Goal: Information Seeking & Learning: Learn about a topic

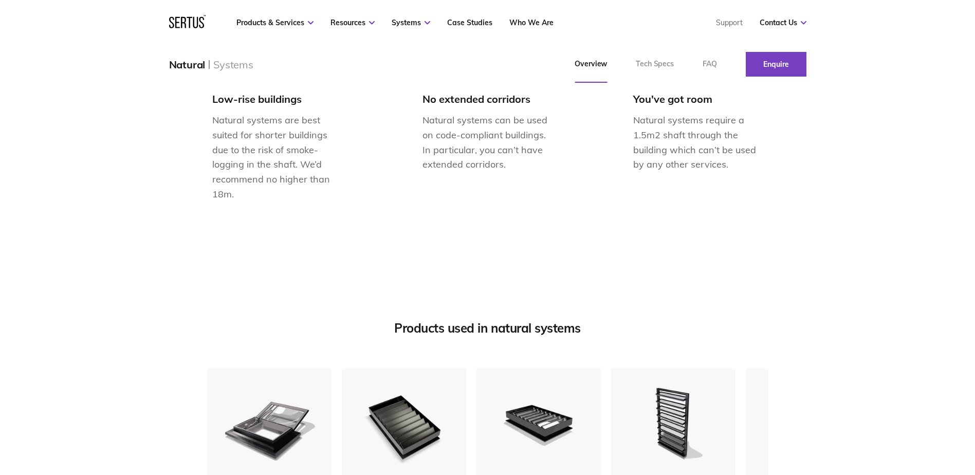
scroll to position [1284, 0]
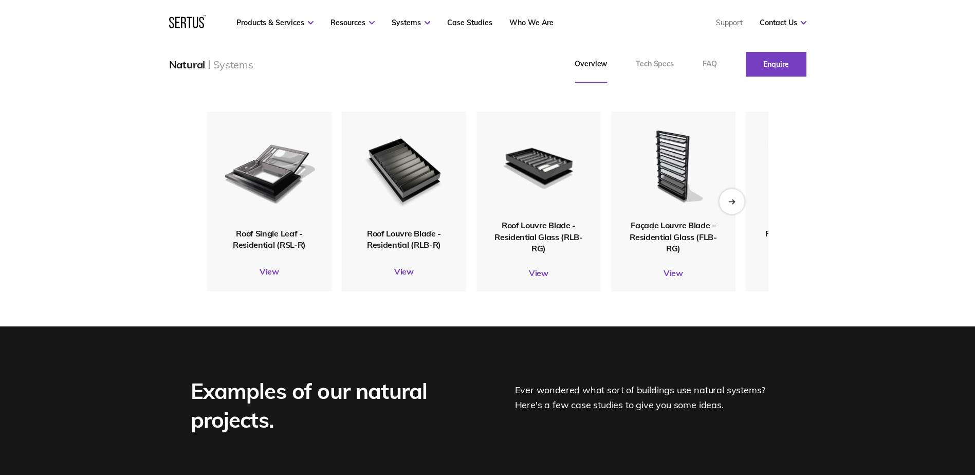
click at [733, 203] on icon "Next slide" at bounding box center [733, 201] width 2 height 4
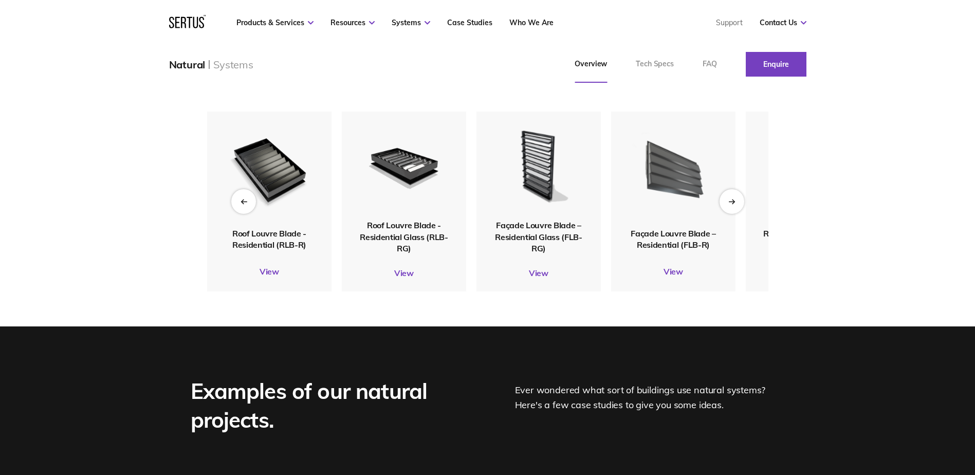
scroll to position [1233, 0]
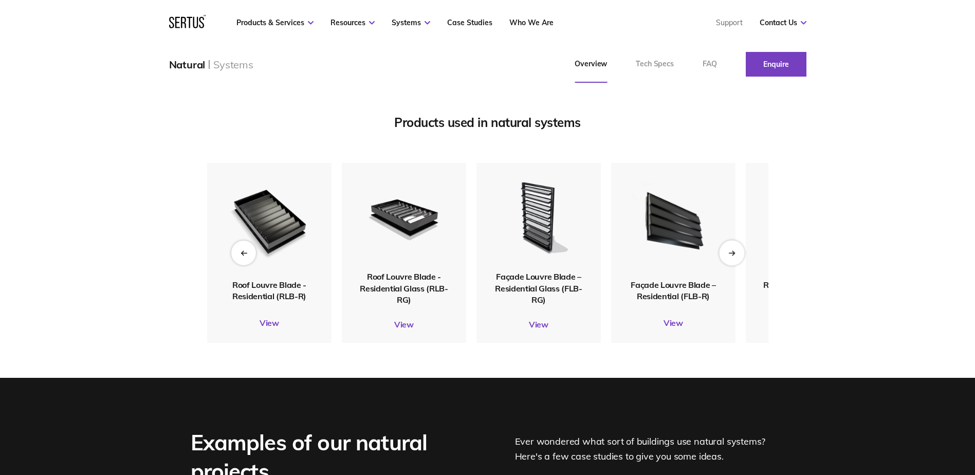
click at [737, 265] on div "Next slide" at bounding box center [731, 252] width 25 height 25
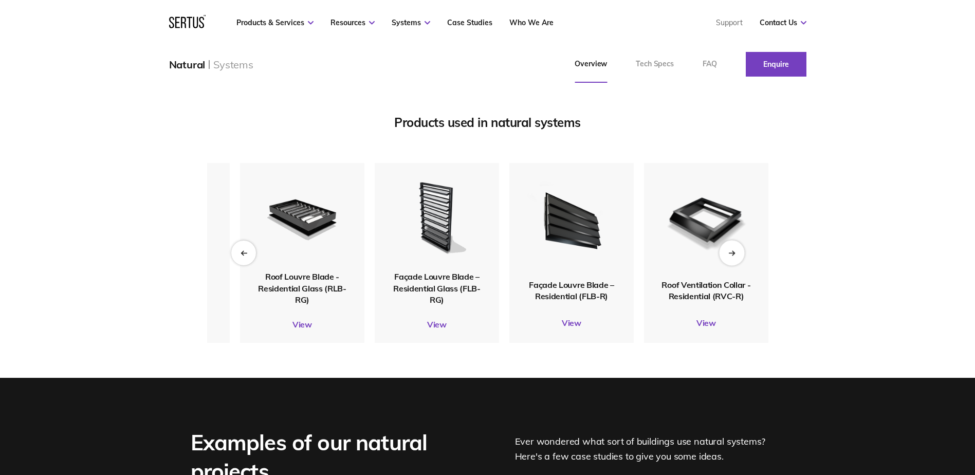
click at [735, 255] on icon "Next slide" at bounding box center [731, 253] width 7 height 6
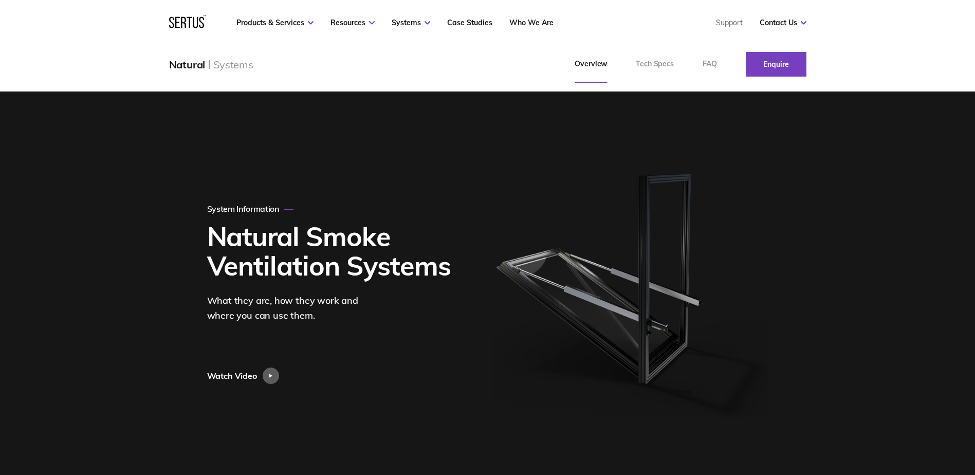
scroll to position [0, 0]
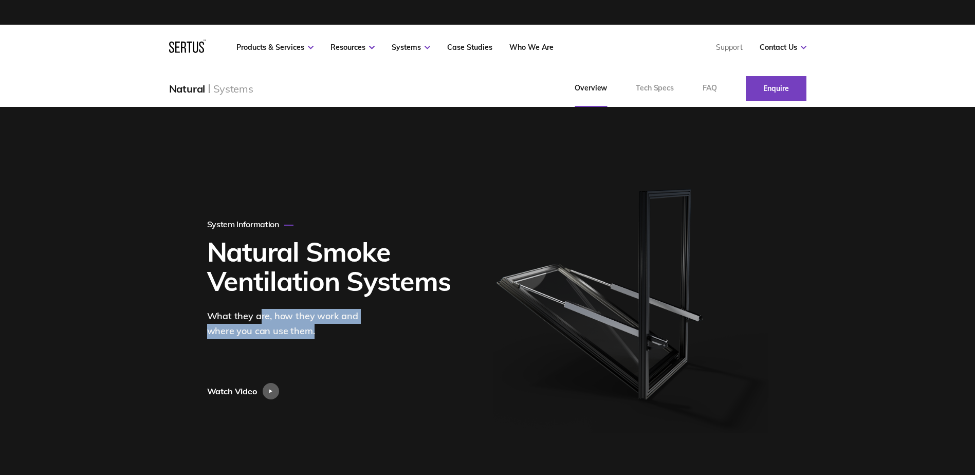
drag, startPoint x: 257, startPoint y: 316, endPoint x: 341, endPoint y: 326, distance: 84.3
click at [341, 326] on div "What they are, how they work and where you can use them." at bounding box center [292, 324] width 170 height 30
click at [661, 88] on link "Tech Specs" at bounding box center [654, 88] width 67 height 37
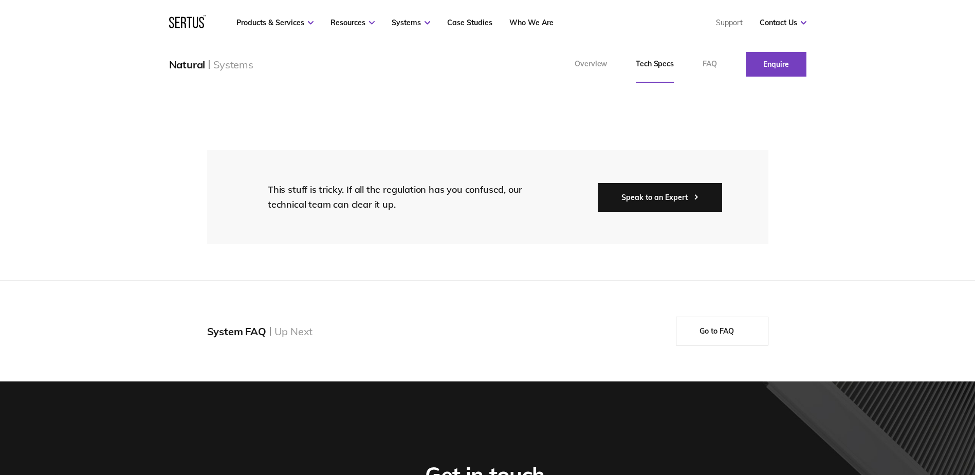
scroll to position [1798, 0]
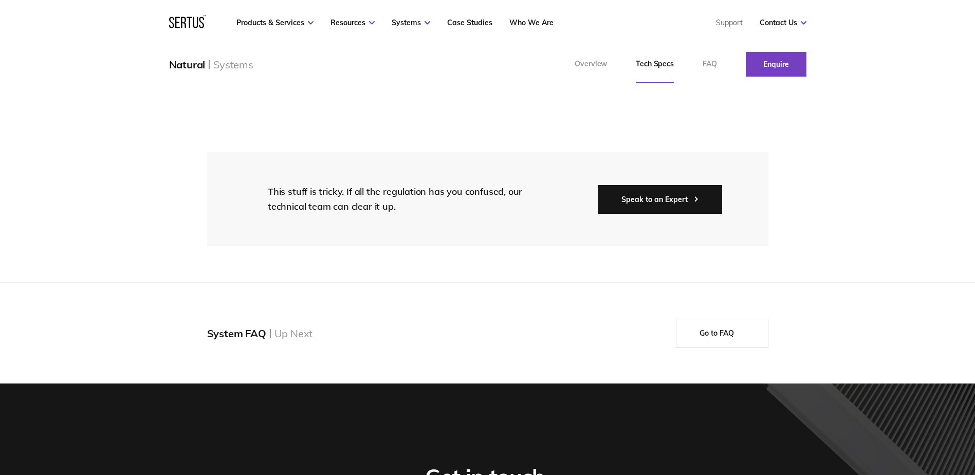
click at [676, 199] on link "Speak to an Expert" at bounding box center [659, 199] width 124 height 29
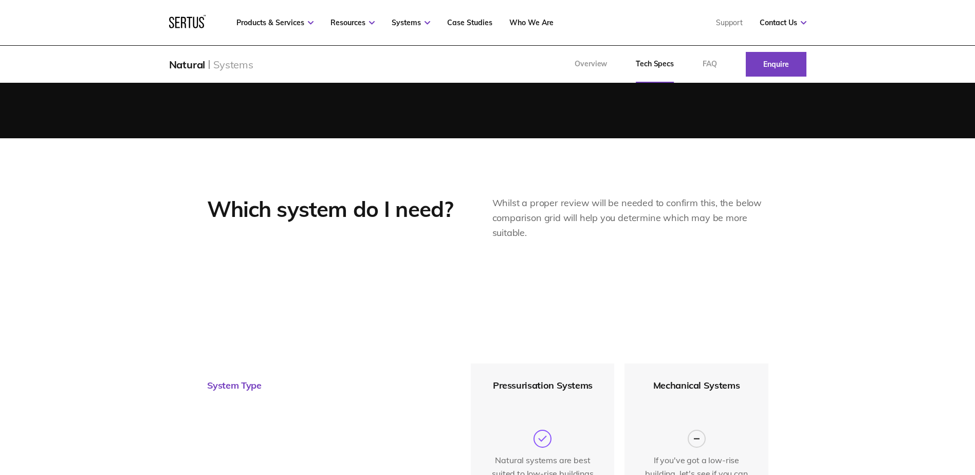
scroll to position [308, 0]
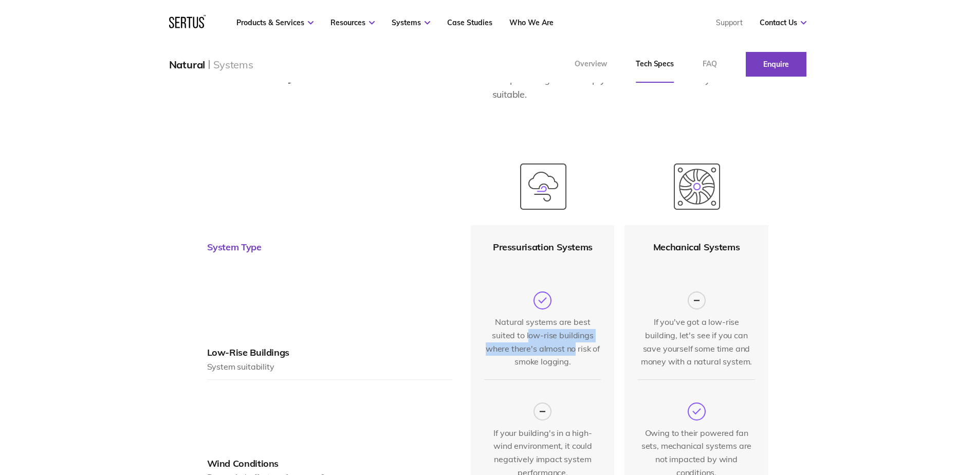
drag, startPoint x: 530, startPoint y: 336, endPoint x: 575, endPoint y: 354, distance: 48.7
click at [575, 354] on div "Natural systems are best suited to low-rise buildings where there's almost no r…" at bounding box center [542, 341] width 117 height 52
drag, startPoint x: 575, startPoint y: 354, endPoint x: 552, endPoint y: 351, distance: 23.3
click at [575, 354] on div "Natural systems are best suited to low-rise buildings where there's almost no r…" at bounding box center [542, 341] width 117 height 52
drag, startPoint x: 525, startPoint y: 334, endPoint x: 577, endPoint y: 360, distance: 58.4
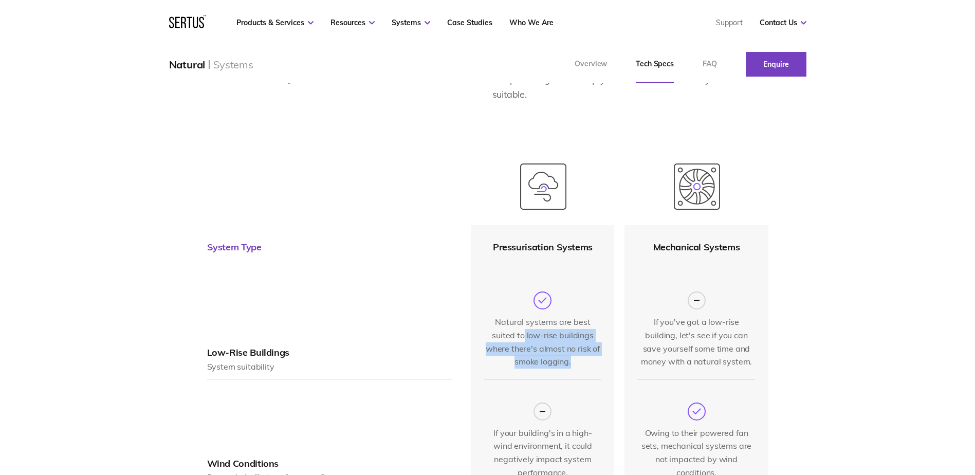
click at [577, 360] on div "Natural systems are best suited to low-rise buildings where there's almost no r…" at bounding box center [542, 341] width 117 height 52
drag, startPoint x: 577, startPoint y: 360, endPoint x: 558, endPoint y: 345, distance: 24.2
click at [577, 360] on div "Natural systems are best suited to low-rise buildings where there's almost no r…" at bounding box center [542, 341] width 117 height 52
drag, startPoint x: 534, startPoint y: 329, endPoint x: 576, endPoint y: 353, distance: 48.6
click at [576, 353] on div "Natural systems are best suited to low-rise buildings where there's almost no r…" at bounding box center [542, 341] width 117 height 52
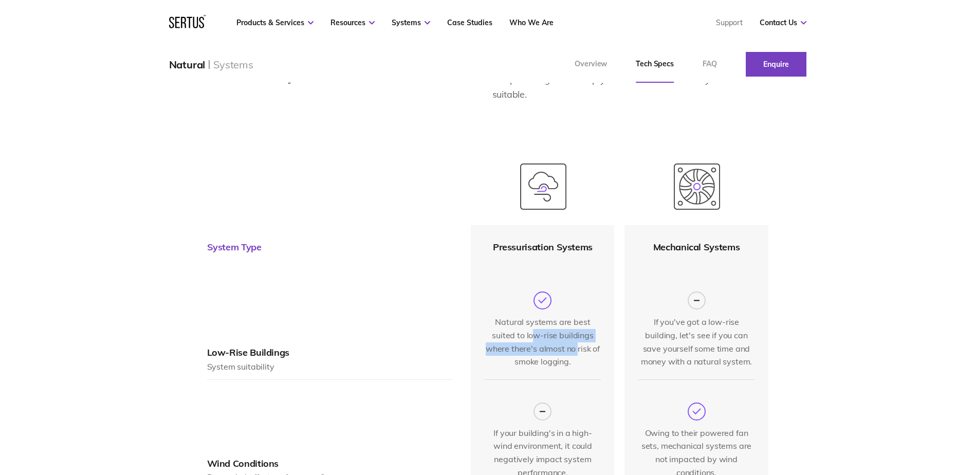
click at [576, 353] on div "Natural systems are best suited to low-rise buildings where there's almost no r…" at bounding box center [542, 341] width 117 height 52
drag, startPoint x: 534, startPoint y: 325, endPoint x: 578, endPoint y: 359, distance: 55.4
click at [578, 359] on div "Natural systems are best suited to low-rise buildings where there's almost no r…" at bounding box center [542, 341] width 117 height 52
drag, startPoint x: 497, startPoint y: 334, endPoint x: 585, endPoint y: 356, distance: 90.5
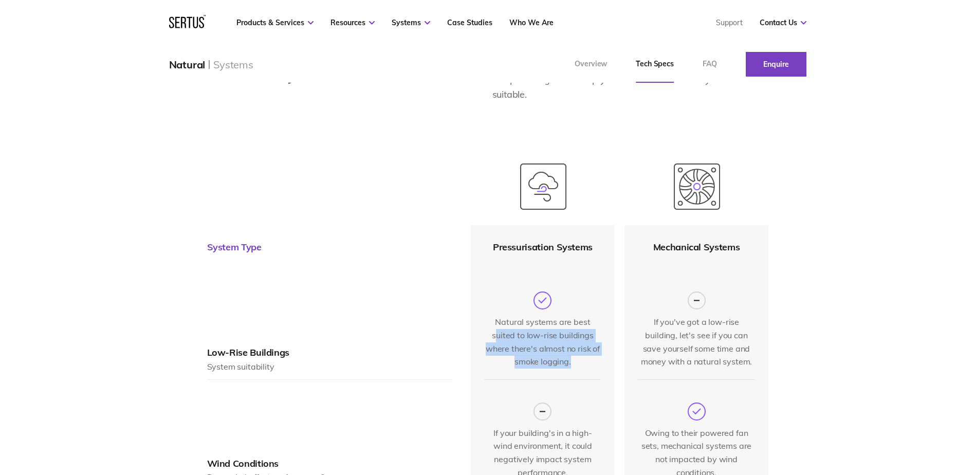
click at [585, 356] on div "Natural systems are best suited to low-rise buildings where there's almost no r…" at bounding box center [542, 341] width 117 height 52
drag, startPoint x: 585, startPoint y: 356, endPoint x: 595, endPoint y: 357, distance: 10.3
click at [585, 356] on div "Natural systems are best suited to low-rise buildings where there's almost no r…" at bounding box center [542, 341] width 117 height 52
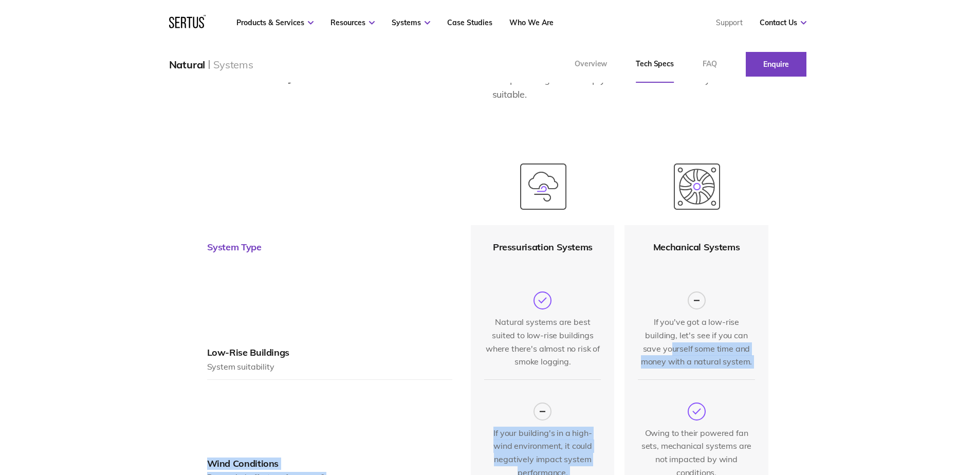
drag, startPoint x: 674, startPoint y: 347, endPoint x: 716, endPoint y: 380, distance: 53.4
click at [716, 380] on div "Owing to their powered fan sets, mechanical systems are not impacted by wind co…" at bounding box center [696, 434] width 117 height 110
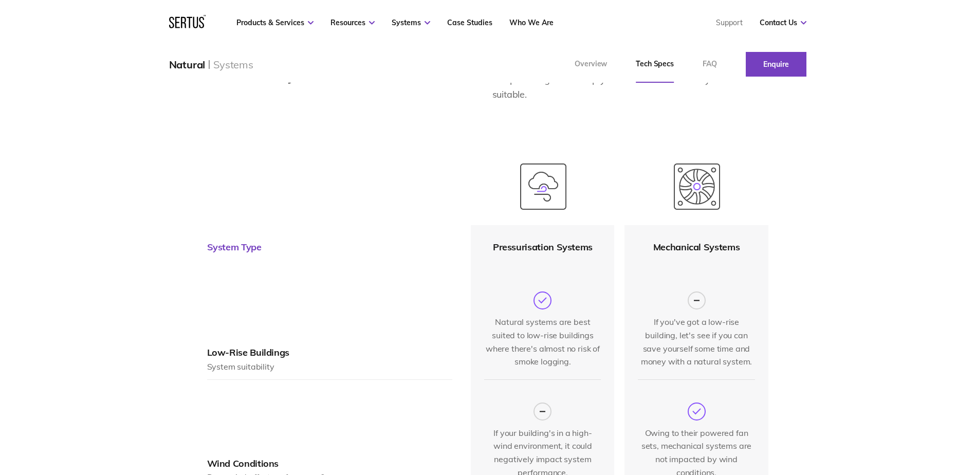
click at [684, 354] on div "If you've got a low-rise building, let's see if you can save yourself some time…" at bounding box center [696, 341] width 117 height 52
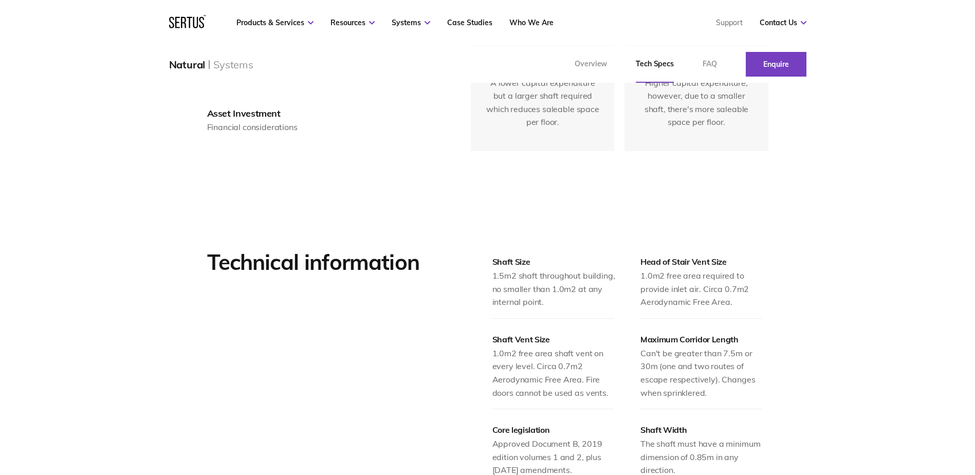
scroll to position [925, 0]
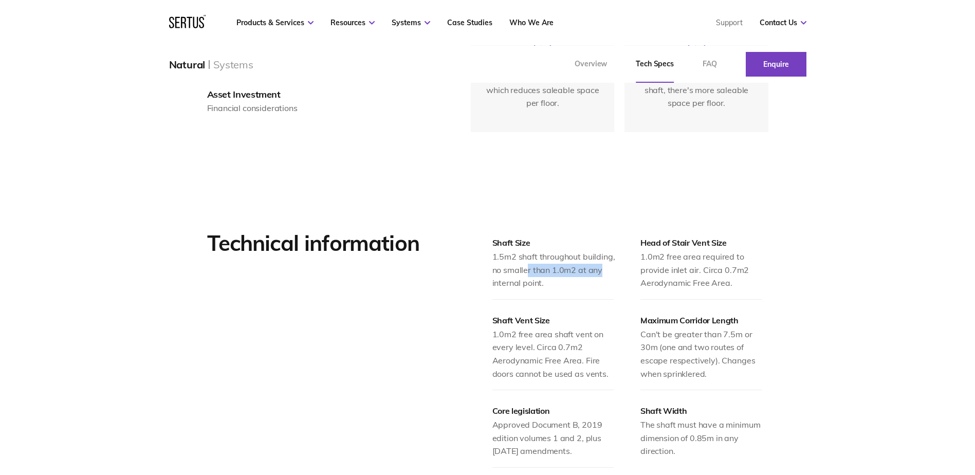
drag, startPoint x: 529, startPoint y: 267, endPoint x: 626, endPoint y: 276, distance: 97.5
click at [626, 276] on div "Shaft Size 1.5m2 shaft throughout building, no smaller than 1.0m2 at any intern…" at bounding box center [630, 406] width 276 height 338
drag, startPoint x: 549, startPoint y: 271, endPoint x: 619, endPoint y: 283, distance: 70.8
click at [619, 283] on div "1.5m2 shaft throughout building, no smaller than 1.0m2 at any internal point." at bounding box center [556, 270] width 128 height 40
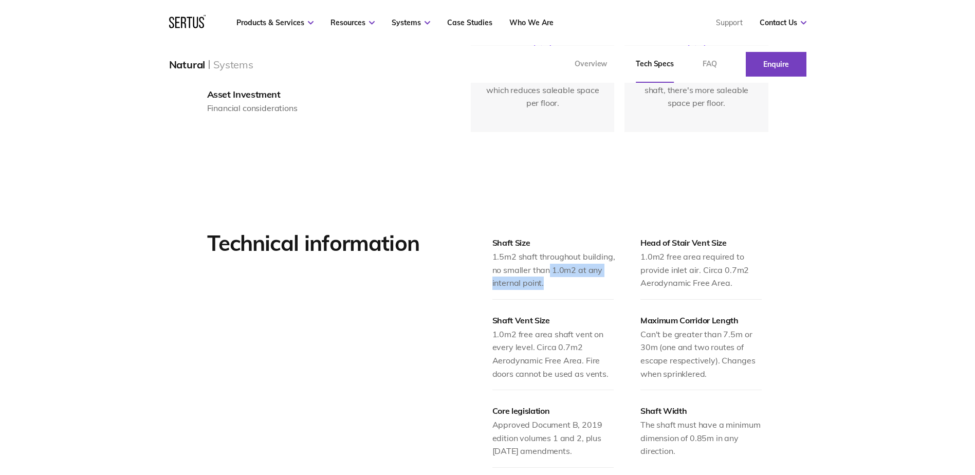
click at [619, 283] on div "1.5m2 shaft throughout building, no smaller than 1.0m2 at any internal point." at bounding box center [556, 270] width 128 height 40
drag, startPoint x: 675, startPoint y: 260, endPoint x: 698, endPoint y: 266, distance: 23.8
click at [698, 266] on div "1.0m2 free area required to provide inlet air. Circa 0.7m2 Aerodynamic Free Are…" at bounding box center [704, 270] width 128 height 40
drag, startPoint x: 681, startPoint y: 259, endPoint x: 714, endPoint y: 268, distance: 33.9
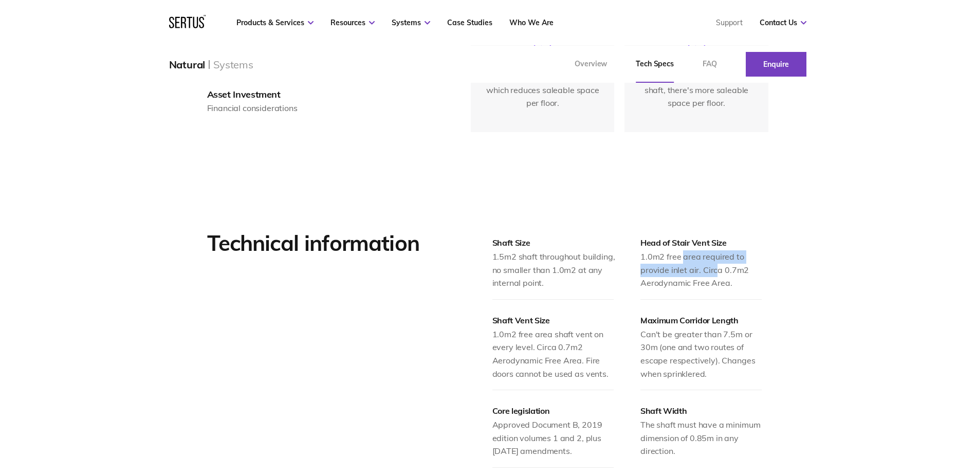
click at [714, 268] on div "1.0m2 free area required to provide inlet air. Circa 0.7m2 Aerodynamic Free Are…" at bounding box center [704, 270] width 128 height 40
drag, startPoint x: 714, startPoint y: 268, endPoint x: 709, endPoint y: 266, distance: 5.4
click at [714, 268] on div "1.0m2 free area required to provide inlet air. Circa 0.7m2 Aerodynamic Free Are…" at bounding box center [704, 270] width 128 height 40
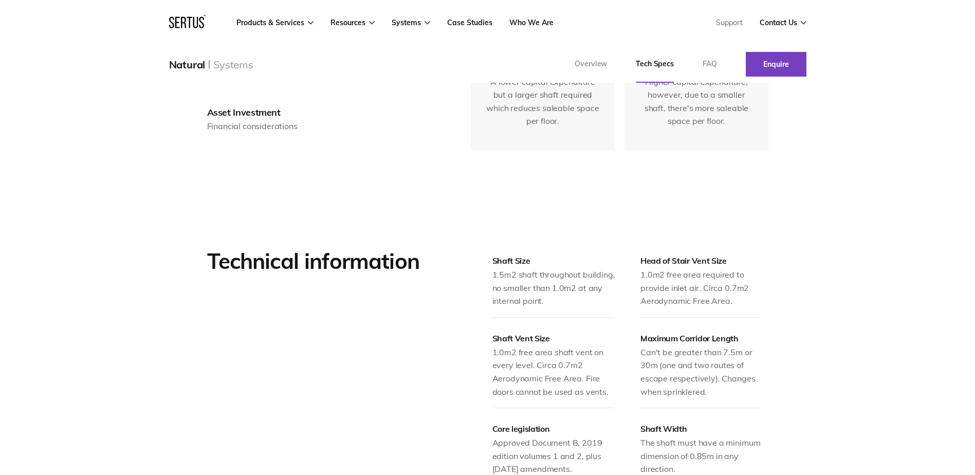
scroll to position [1027, 0]
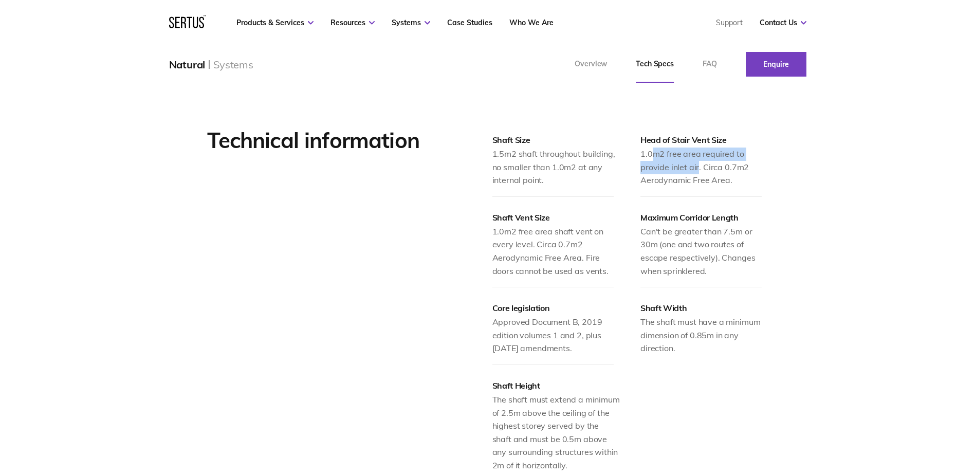
drag, startPoint x: 654, startPoint y: 149, endPoint x: 696, endPoint y: 169, distance: 45.5
click at [696, 169] on div "1.0m2 free area required to provide inlet air. Circa 0.7m2 Aerodynamic Free Are…" at bounding box center [704, 167] width 128 height 40
drag, startPoint x: 669, startPoint y: 164, endPoint x: 724, endPoint y: 185, distance: 58.9
click at [724, 185] on div "1.0m2 free area required to provide inlet air. Circa 0.7m2 Aerodynamic Free Are…" at bounding box center [704, 167] width 128 height 40
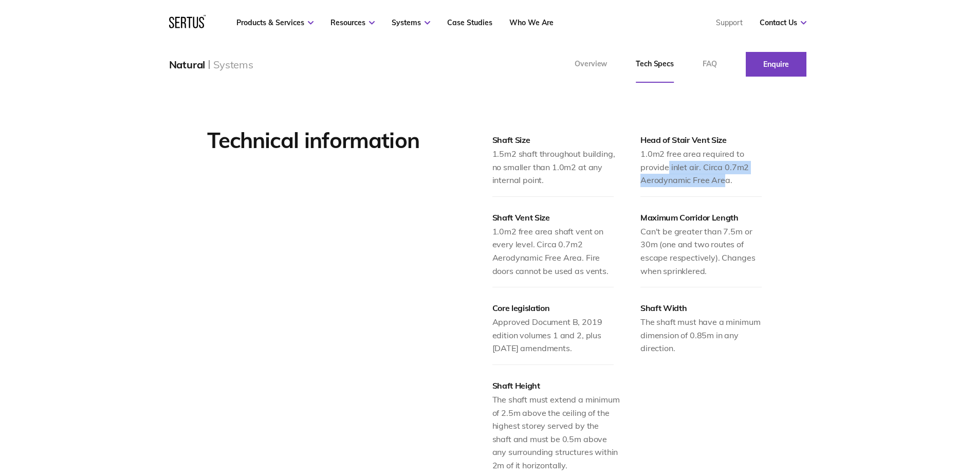
drag, startPoint x: 724, startPoint y: 185, endPoint x: 703, endPoint y: 172, distance: 25.1
click at [724, 185] on div "1.0m2 free area required to provide inlet air. Circa 0.7m2 Aerodynamic Free Are…" at bounding box center [704, 167] width 128 height 40
drag, startPoint x: 693, startPoint y: 163, endPoint x: 724, endPoint y: 181, distance: 36.6
click at [724, 181] on div "1.0m2 free area required to provide inlet air. Circa 0.7m2 Aerodynamic Free Are…" at bounding box center [704, 167] width 128 height 40
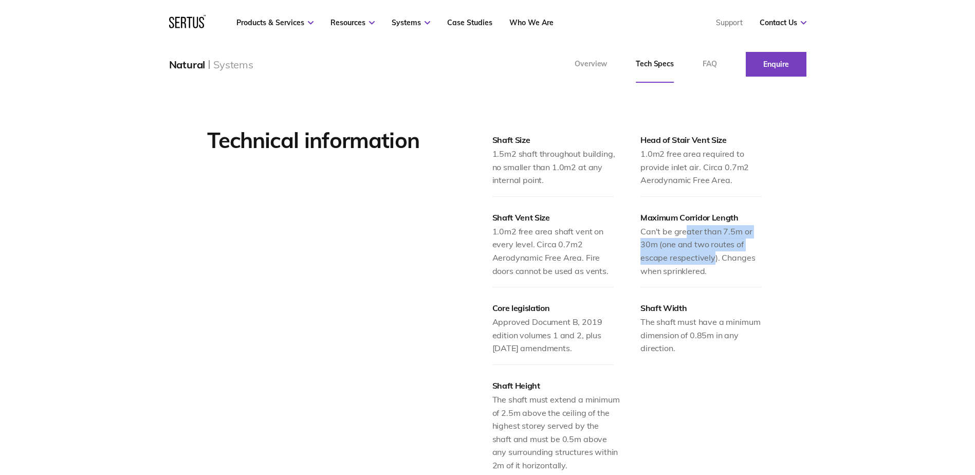
drag, startPoint x: 686, startPoint y: 227, endPoint x: 710, endPoint y: 252, distance: 34.5
click at [710, 252] on div "Can't be greater than 7.5m or 30m (one and two routes of escape respectively). …" at bounding box center [704, 251] width 128 height 52
drag, startPoint x: 659, startPoint y: 232, endPoint x: 714, endPoint y: 253, distance: 58.9
click at [714, 253] on div "Can't be greater than 7.5m or 30m (one and two routes of escape respectively). …" at bounding box center [704, 251] width 128 height 52
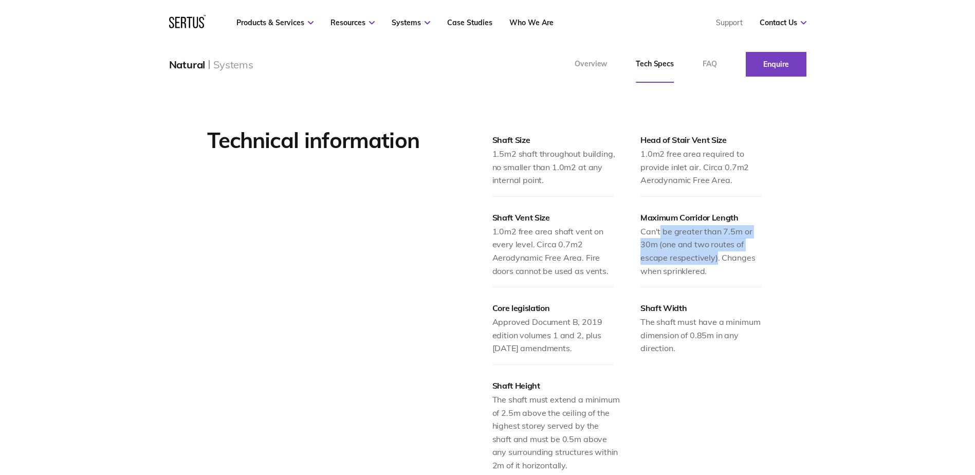
click at [714, 253] on div "Can't be greater than 7.5m or 30m (one and two routes of escape respectively). …" at bounding box center [704, 251] width 128 height 52
drag, startPoint x: 680, startPoint y: 229, endPoint x: 726, endPoint y: 253, distance: 51.9
click at [726, 253] on div "Can't be greater than 7.5m or 30m (one and two routes of escape respectively). …" at bounding box center [704, 251] width 128 height 52
drag, startPoint x: 726, startPoint y: 253, endPoint x: 706, endPoint y: 251, distance: 20.1
click at [726, 253] on div "Can't be greater than 7.5m or 30m (one and two routes of escape respectively). …" at bounding box center [704, 251] width 128 height 52
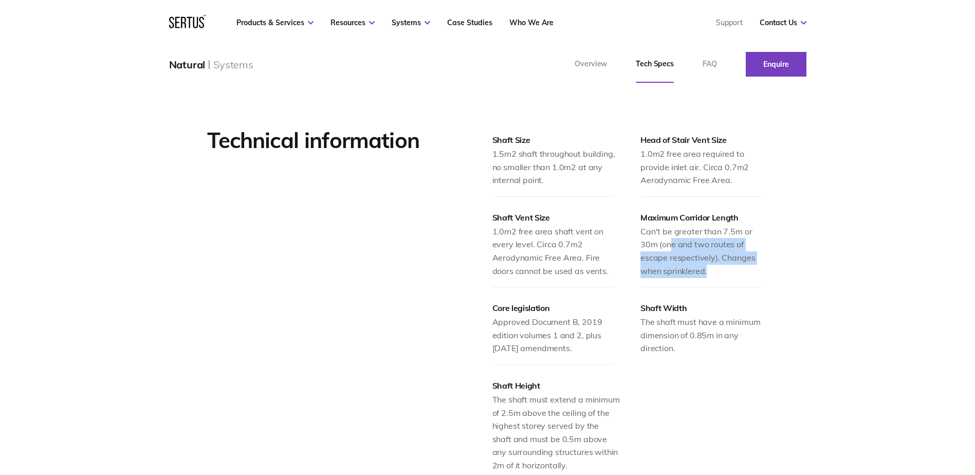
drag, startPoint x: 669, startPoint y: 246, endPoint x: 725, endPoint y: 272, distance: 61.8
click at [725, 272] on div "Can't be greater than 7.5m or 30m (one and two routes of escape respectively). …" at bounding box center [704, 251] width 128 height 52
drag, startPoint x: 725, startPoint y: 272, endPoint x: 686, endPoint y: 262, distance: 40.2
click at [725, 272] on div "Can't be greater than 7.5m or 30m (one and two routes of escape respectively). …" at bounding box center [704, 251] width 128 height 52
drag, startPoint x: 681, startPoint y: 260, endPoint x: 738, endPoint y: 281, distance: 60.1
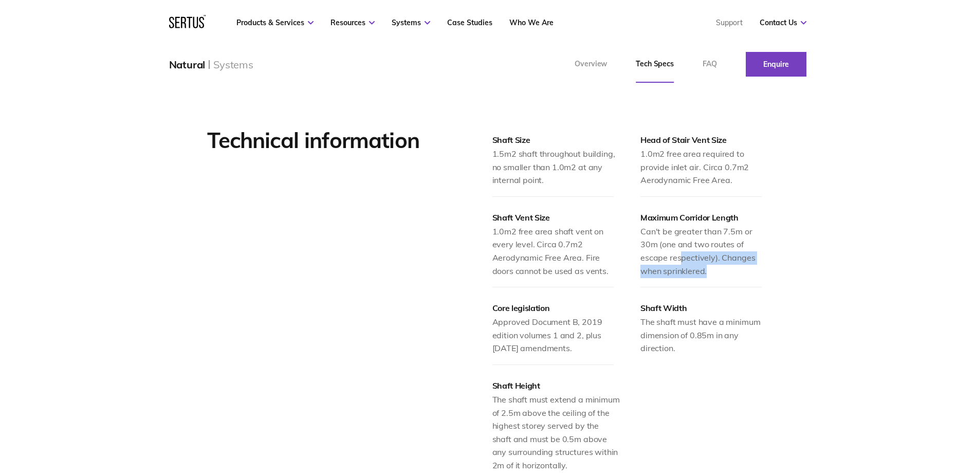
click at [738, 281] on div "Maximum Corridor Length Can't be greater than 7.5m or 30m (one and two routes o…" at bounding box center [704, 249] width 128 height 75
drag, startPoint x: 738, startPoint y: 281, endPoint x: 685, endPoint y: 267, distance: 54.7
click at [714, 275] on div "Can't be greater than 7.5m or 30m (one and two routes of escape respectively). …" at bounding box center [704, 251] width 128 height 52
drag, startPoint x: 668, startPoint y: 260, endPoint x: 699, endPoint y: 273, distance: 33.6
click at [699, 273] on div "Can't be greater than 7.5m or 30m (one and two routes of escape respectively). …" at bounding box center [704, 251] width 128 height 52
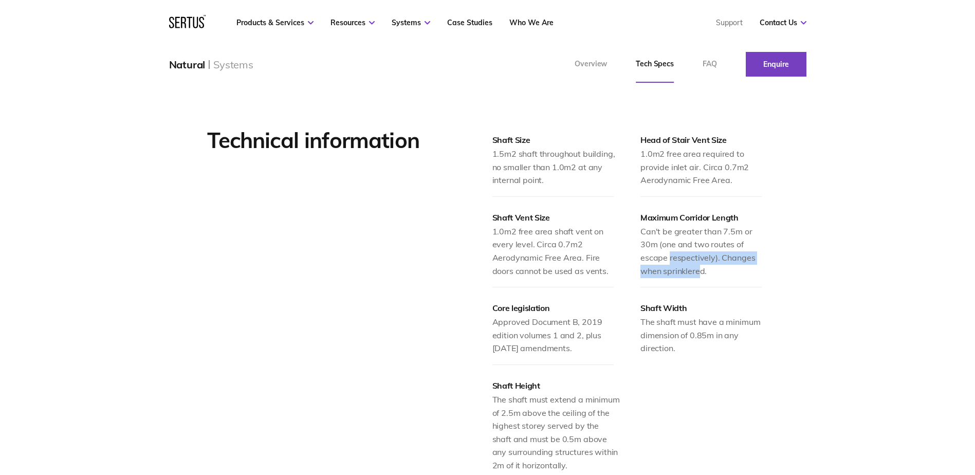
click at [699, 273] on div "Can't be greater than 7.5m or 30m (one and two routes of escape respectively). …" at bounding box center [704, 251] width 128 height 52
drag, startPoint x: 673, startPoint y: 270, endPoint x: 710, endPoint y: 278, distance: 37.8
click at [710, 278] on div "Maximum Corridor Length Can't be greater than 7.5m or 30m (one and two routes o…" at bounding box center [704, 249] width 128 height 75
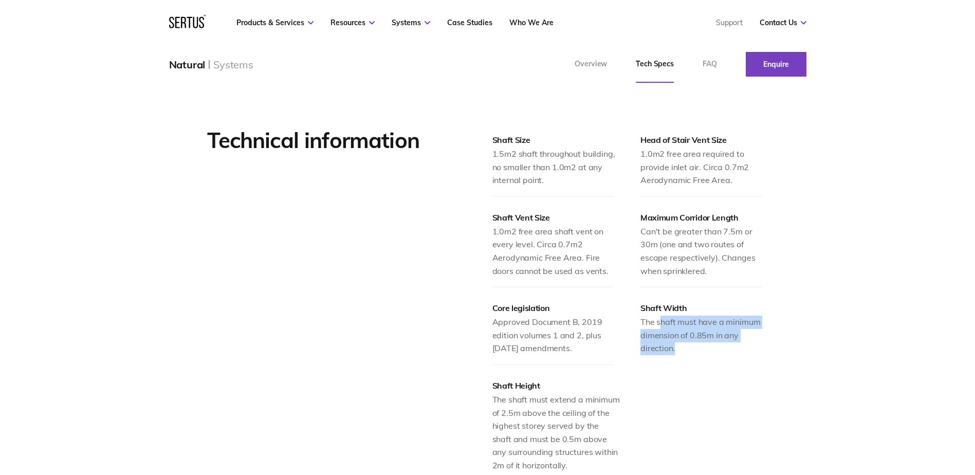
drag, startPoint x: 662, startPoint y: 321, endPoint x: 698, endPoint y: 345, distance: 43.5
click at [698, 345] on div "The shaft must have a minimum dimension of 0.85m in any direction." at bounding box center [704, 335] width 128 height 40
drag, startPoint x: 678, startPoint y: 334, endPoint x: 715, endPoint y: 349, distance: 40.5
click at [715, 349] on div "The shaft must have a minimum dimension of 0.85m in any direction." at bounding box center [704, 335] width 128 height 40
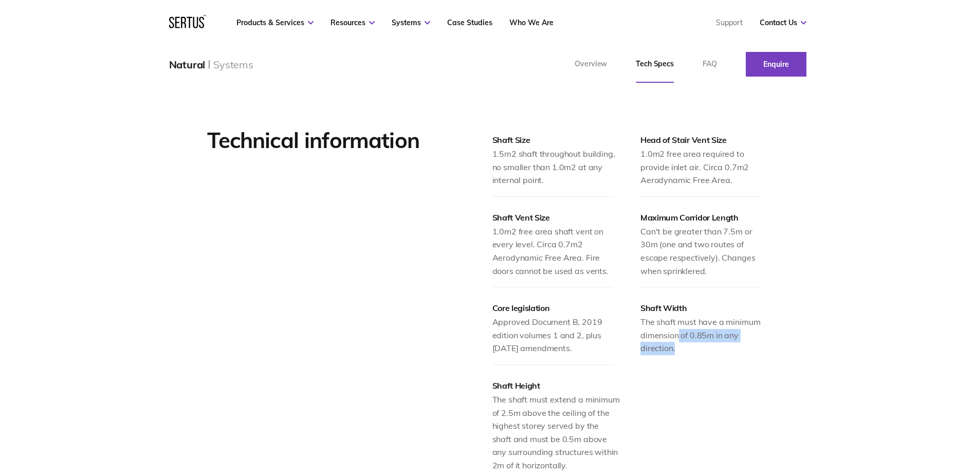
click at [716, 350] on div "The shaft must have a minimum dimension of 0.85m in any direction." at bounding box center [704, 335] width 128 height 40
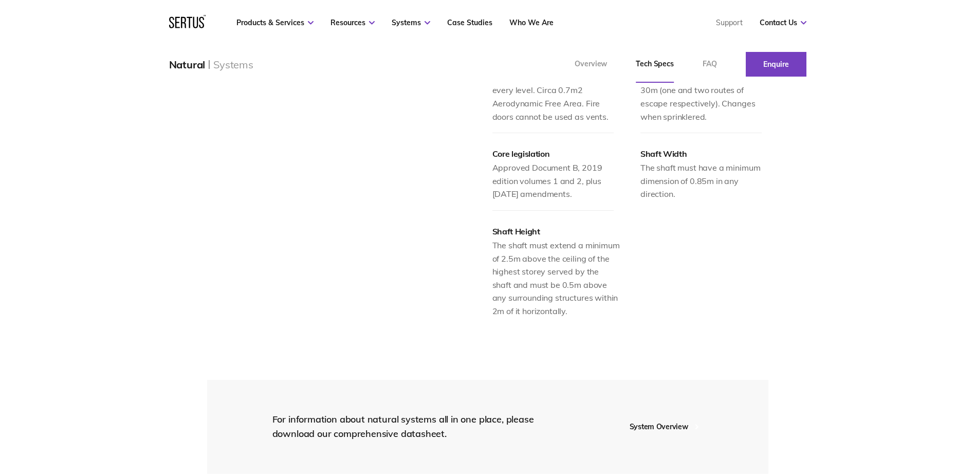
click at [690, 325] on div at bounding box center [487, 331] width 975 height 26
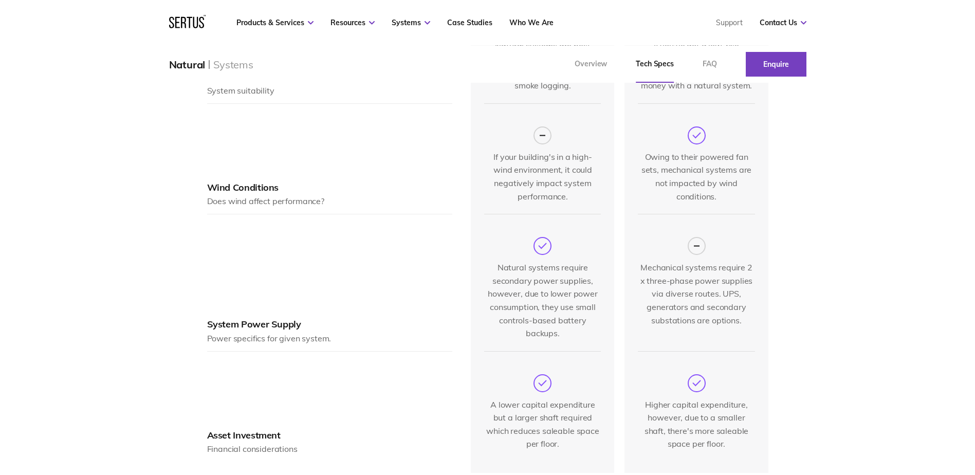
scroll to position [0, 0]
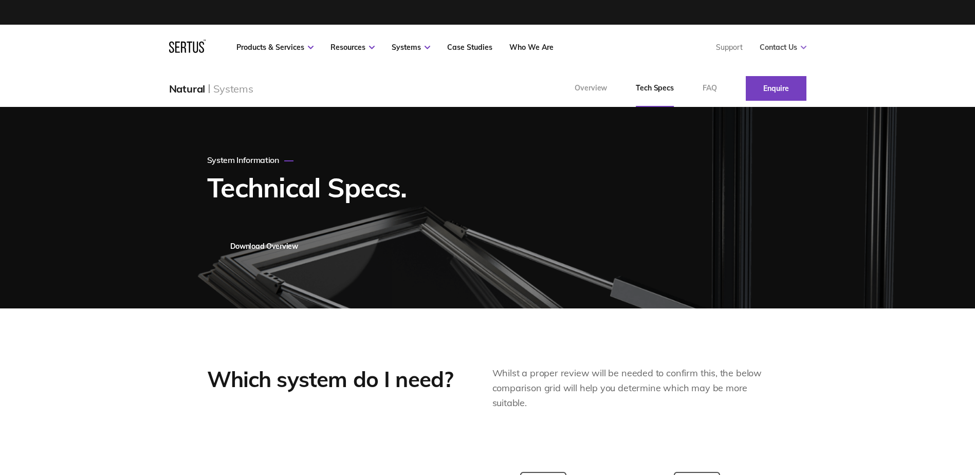
click at [798, 44] on link "Contact Us" at bounding box center [782, 47] width 47 height 9
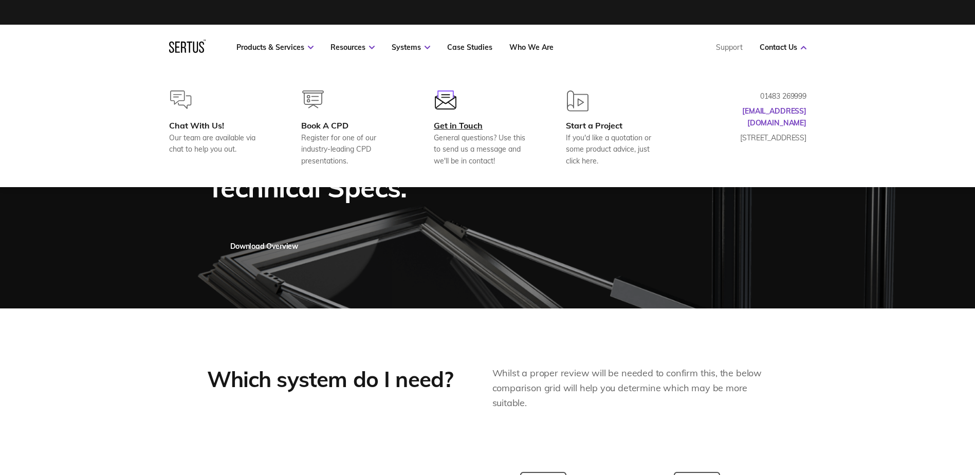
click at [462, 121] on div "Get in Touch" at bounding box center [483, 125] width 99 height 10
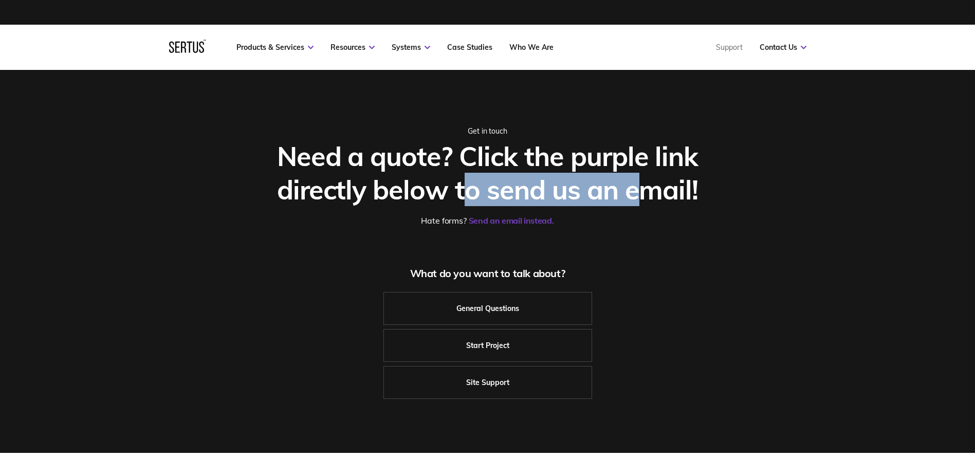
drag, startPoint x: 465, startPoint y: 188, endPoint x: 648, endPoint y: 198, distance: 183.7
click at [648, 198] on div "Need a quote? Click the purple link directly below to send us an email!" at bounding box center [487, 172] width 460 height 67
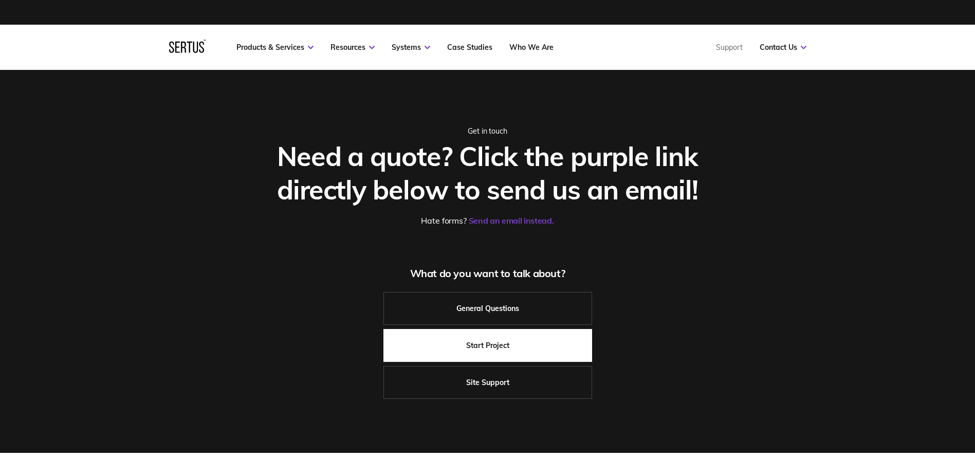
click at [544, 330] on link "Start Project" at bounding box center [487, 345] width 209 height 33
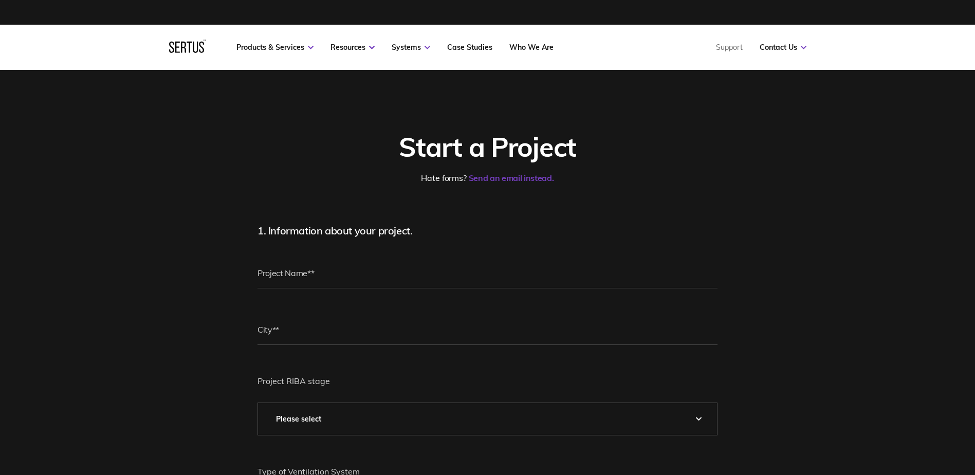
click at [686, 149] on div "Start a Project" at bounding box center [487, 146] width 460 height 33
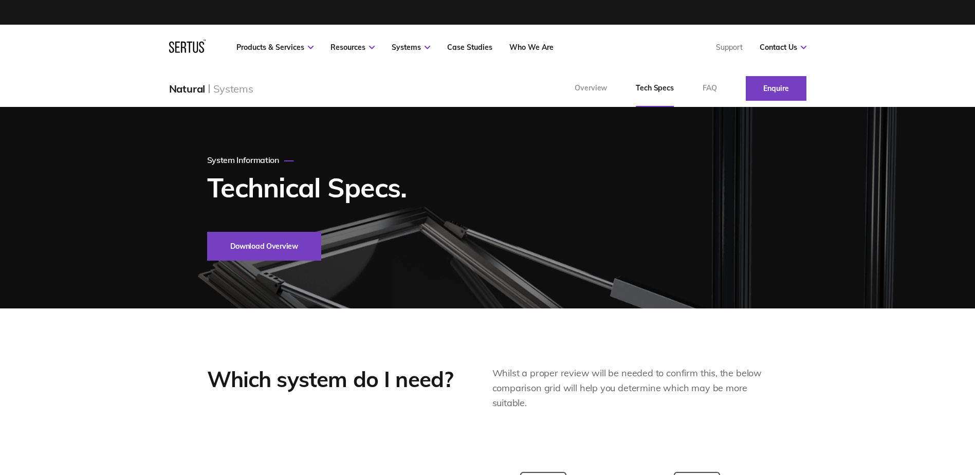
click at [268, 246] on button "Download Overview" at bounding box center [264, 246] width 114 height 29
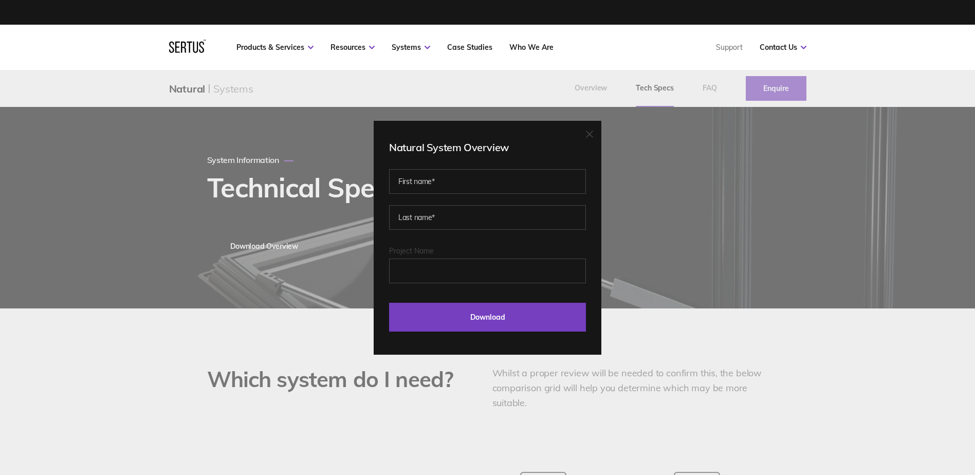
click at [592, 134] on icon at bounding box center [589, 134] width 6 height 6
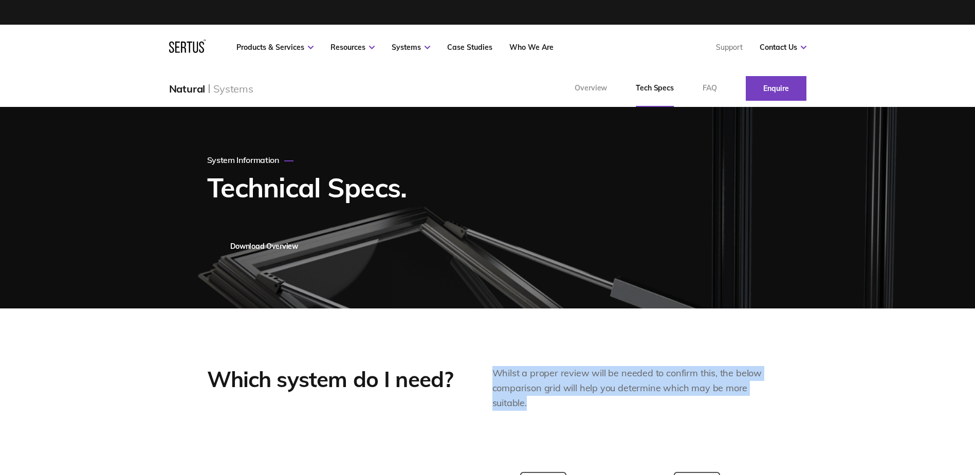
drag, startPoint x: 493, startPoint y: 373, endPoint x: 544, endPoint y: 397, distance: 56.3
click at [544, 397] on div "Whilst a proper review will be needed to confirm this, the below comparison gri…" at bounding box center [630, 388] width 276 height 44
drag, startPoint x: 544, startPoint y: 407, endPoint x: 464, endPoint y: 362, distance: 91.3
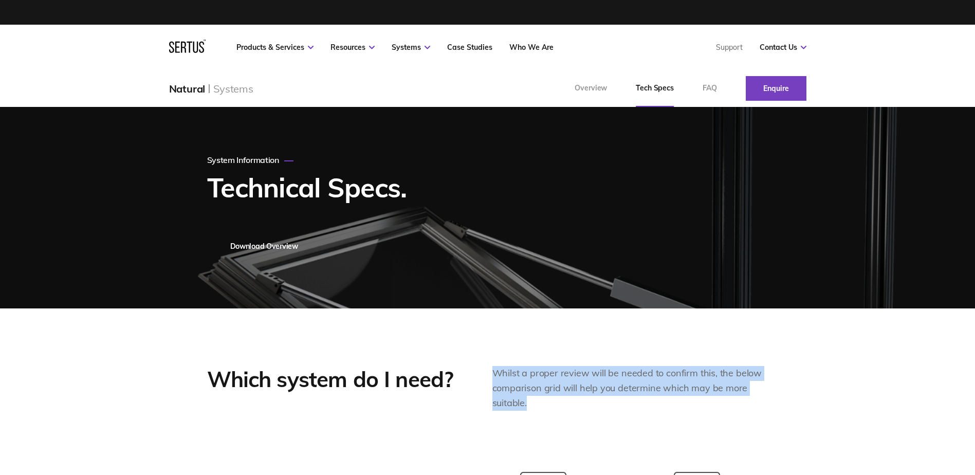
drag, startPoint x: 474, startPoint y: 367, endPoint x: 545, endPoint y: 404, distance: 80.2
click at [545, 404] on div "Which system do I need? Whilst a proper review will be needed to confirm this, …" at bounding box center [487, 388] width 561 height 44
drag, startPoint x: 545, startPoint y: 404, endPoint x: 538, endPoint y: 402, distance: 7.5
click at [545, 404] on div "Whilst a proper review will be needed to confirm this, the below comparison gri…" at bounding box center [630, 388] width 276 height 44
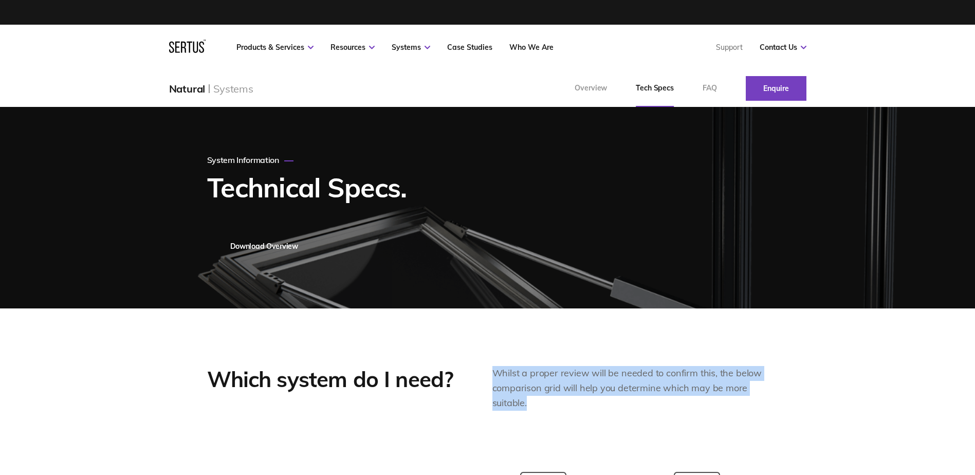
drag, startPoint x: 538, startPoint y: 402, endPoint x: 495, endPoint y: 372, distance: 51.7
click at [495, 372] on div "Whilst a proper review will be needed to confirm this, the below comparison gri…" at bounding box center [630, 388] width 276 height 44
drag, startPoint x: 493, startPoint y: 371, endPoint x: 536, endPoint y: 398, distance: 50.8
click at [536, 398] on div "Whilst a proper review will be needed to confirm this, the below comparison gri…" at bounding box center [630, 388] width 276 height 44
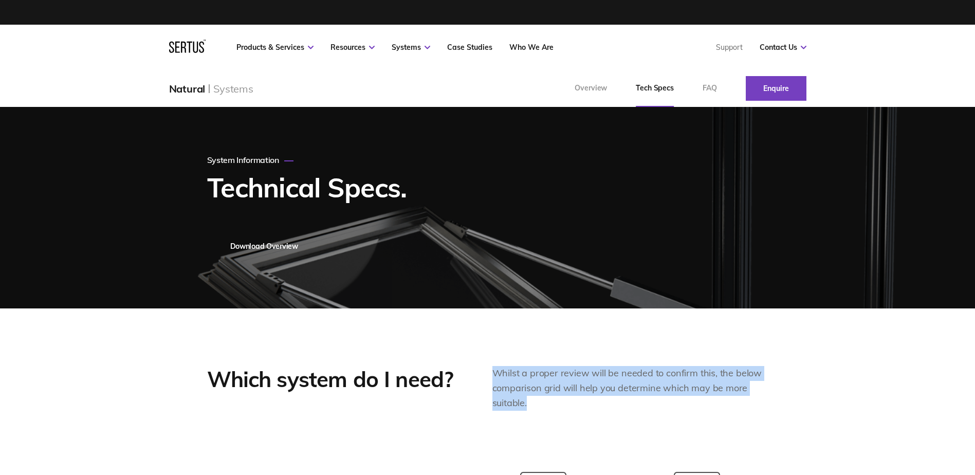
click at [536, 398] on div "Whilst a proper review will be needed to confirm this, the below comparison gri…" at bounding box center [630, 388] width 276 height 44
drag, startPoint x: 544, startPoint y: 403, endPoint x: 471, endPoint y: 362, distance: 83.5
drag, startPoint x: 479, startPoint y: 371, endPoint x: 566, endPoint y: 408, distance: 95.0
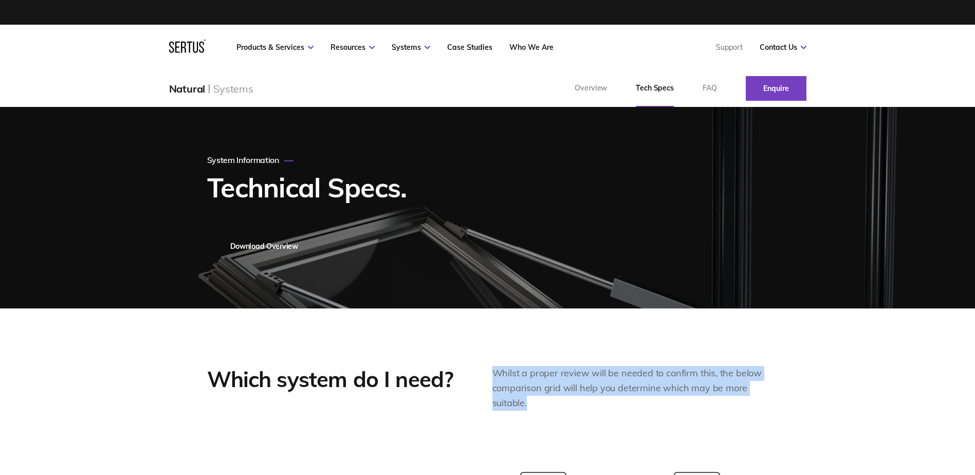
click at [566, 408] on div "Which system do I need? Whilst a proper review will be needed to confirm this, …" at bounding box center [487, 388] width 561 height 44
click at [566, 408] on div "Whilst a proper review will be needed to confirm this, the below comparison gri…" at bounding box center [630, 388] width 276 height 44
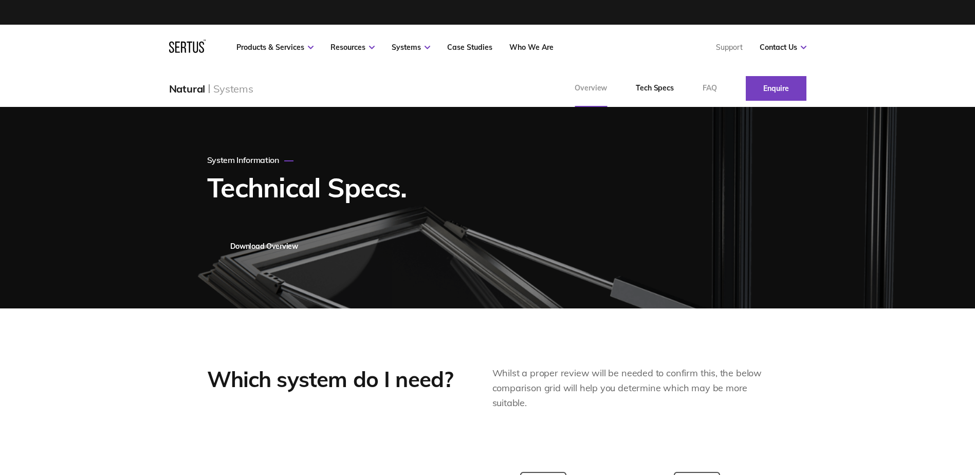
click at [611, 84] on link "Overview" at bounding box center [590, 88] width 61 height 37
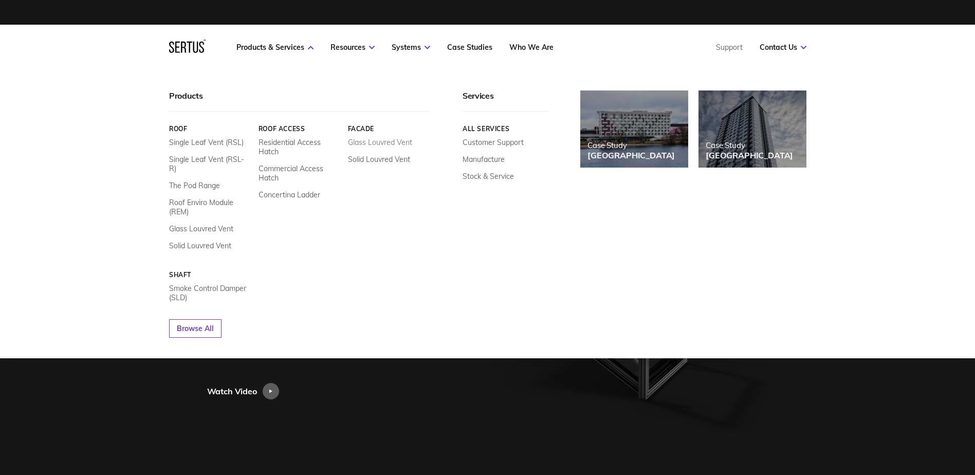
click at [392, 143] on link "Glass Louvred Vent" at bounding box center [379, 142] width 64 height 9
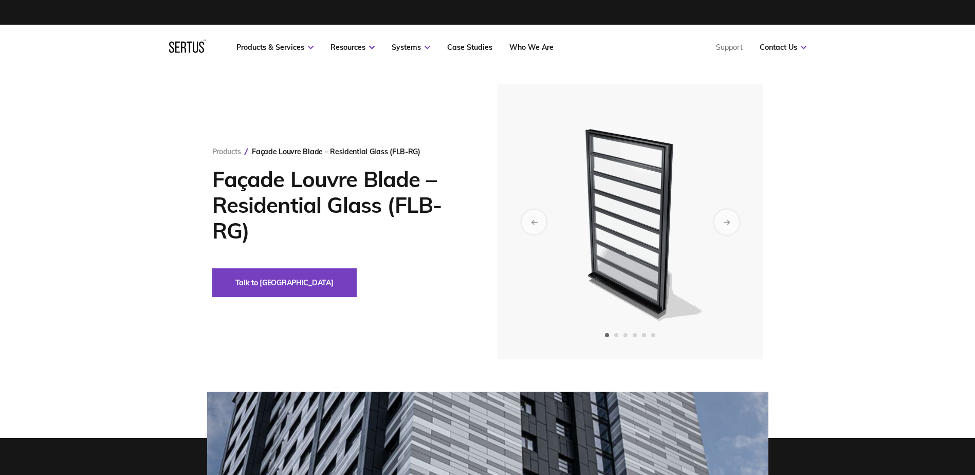
click at [734, 221] on div "Next slide" at bounding box center [726, 221] width 25 height 25
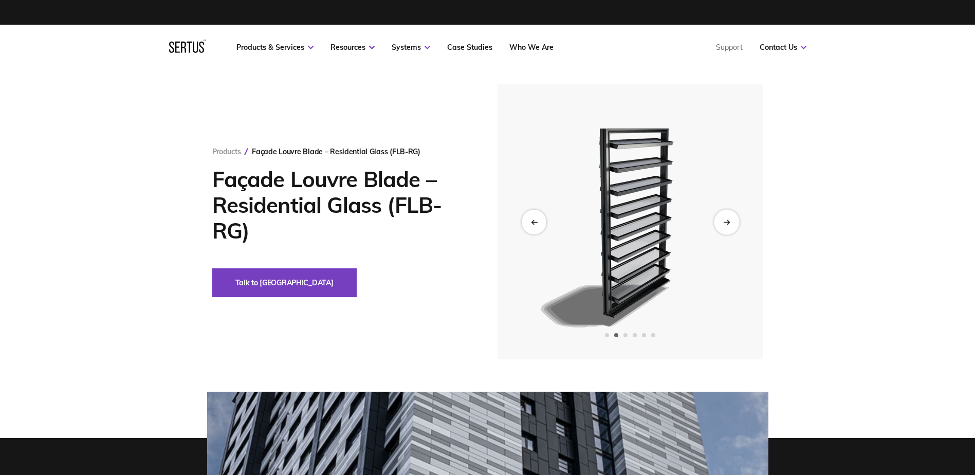
click at [730, 221] on div "Next slide" at bounding box center [726, 221] width 25 height 25
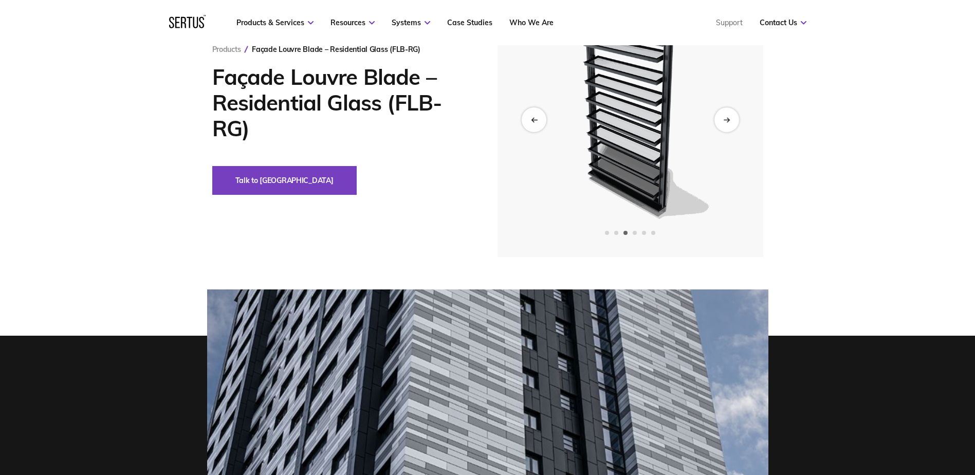
scroll to position [103, 0]
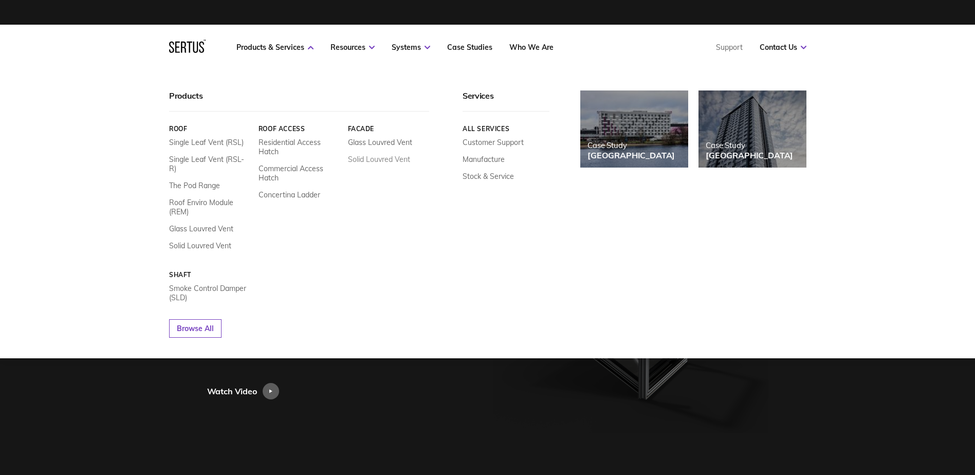
click at [377, 156] on link "Solid Louvred Vent" at bounding box center [378, 159] width 62 height 9
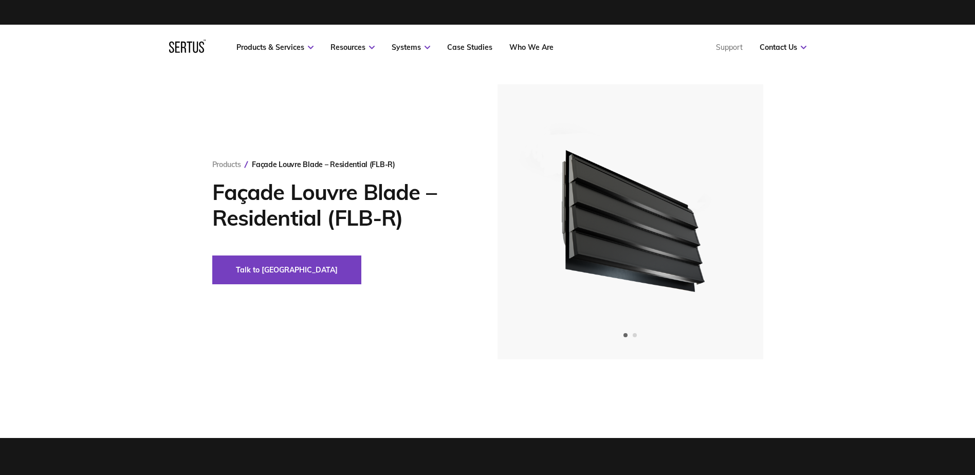
click at [422, 226] on h1 "Façade Louvre Blade – Residential (FLB-R)" at bounding box center [339, 204] width 254 height 51
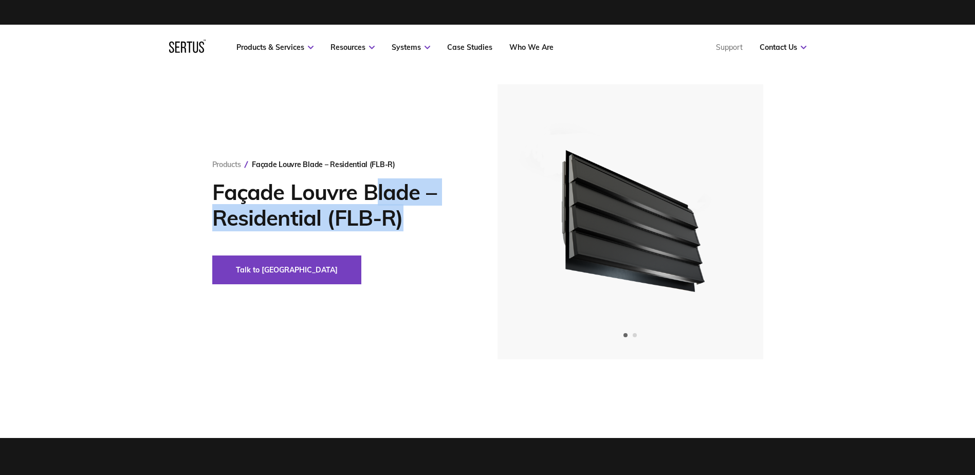
click at [422, 227] on h1 "Façade Louvre Blade – Residential (FLB-R)" at bounding box center [339, 204] width 254 height 51
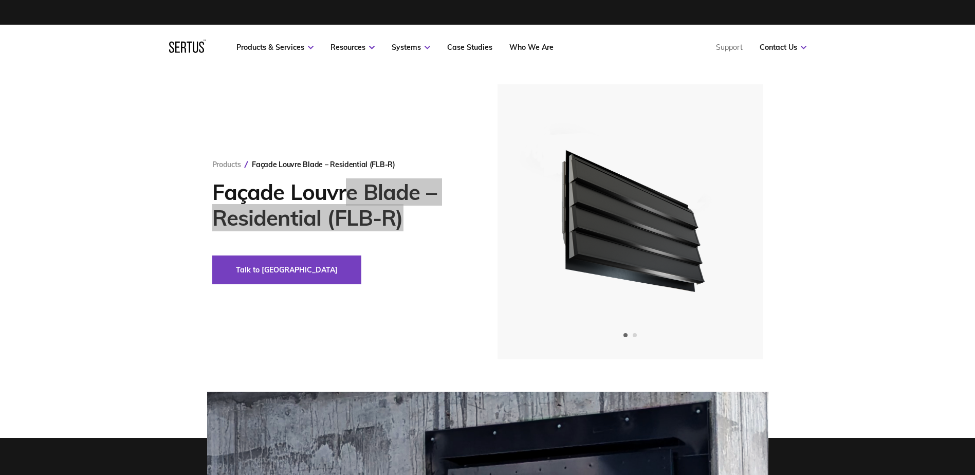
drag, startPoint x: 345, startPoint y: 193, endPoint x: 416, endPoint y: 206, distance: 72.1
click at [416, 206] on h1 "Façade Louvre Blade – Residential (FLB-R)" at bounding box center [339, 204] width 254 height 51
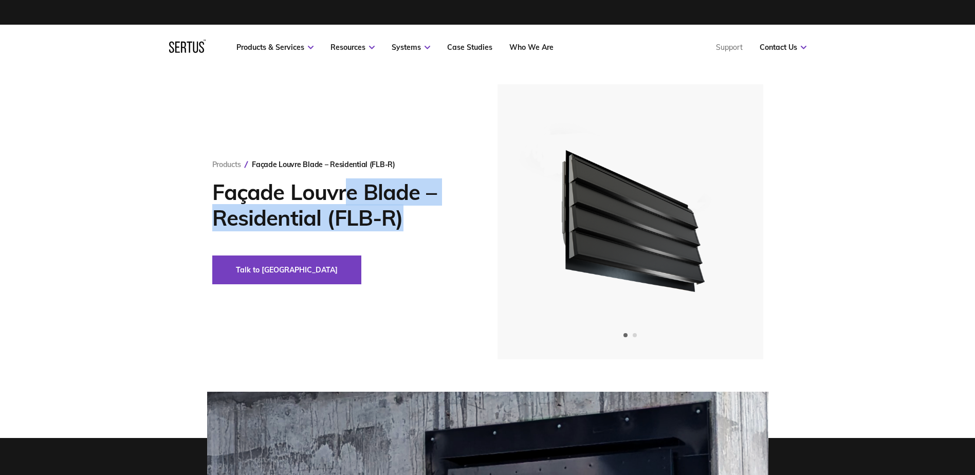
drag, startPoint x: 416, startPoint y: 206, endPoint x: 396, endPoint y: 202, distance: 19.9
click at [416, 206] on h1 "Façade Louvre Blade – Residential (FLB-R)" at bounding box center [339, 204] width 254 height 51
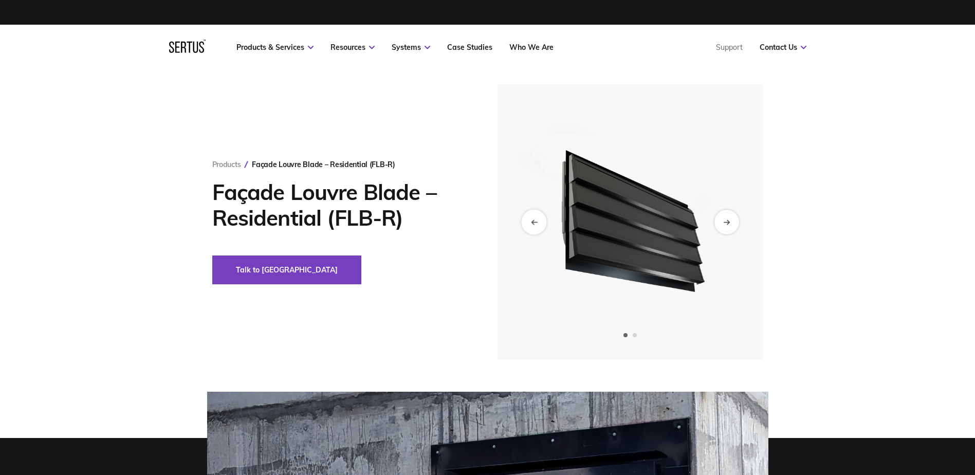
click at [537, 223] on icon "Previous slide" at bounding box center [533, 222] width 7 height 6
click at [535, 219] on icon "Previous slide" at bounding box center [533, 222] width 7 height 6
click at [738, 222] on div "Next slide" at bounding box center [726, 221] width 25 height 25
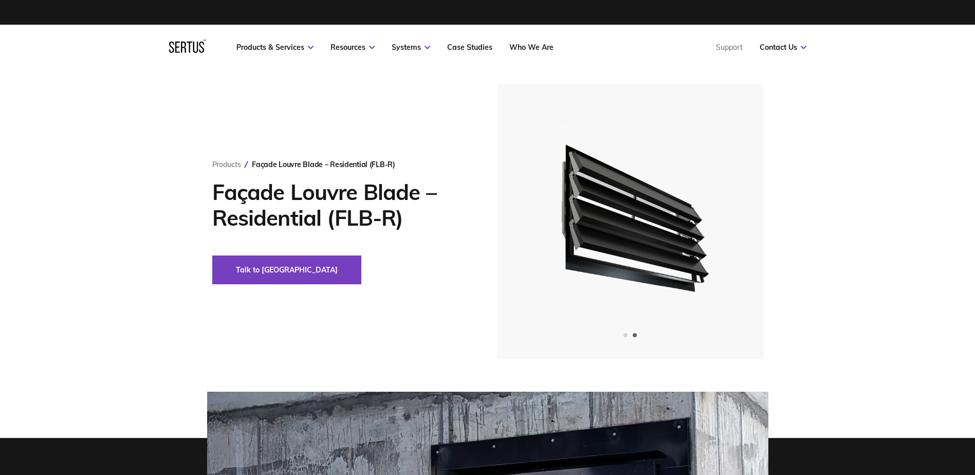
click at [404, 319] on div "Products Façade Louvre Blade – Residential (FLB-R) Façade Louvre Blade – Reside…" at bounding box center [487, 221] width 602 height 275
drag, startPoint x: 358, startPoint y: 216, endPoint x: 405, endPoint y: 214, distance: 47.3
click at [405, 214] on h1 "Façade Louvre Blade – Residential (FLB-R)" at bounding box center [339, 204] width 254 height 51
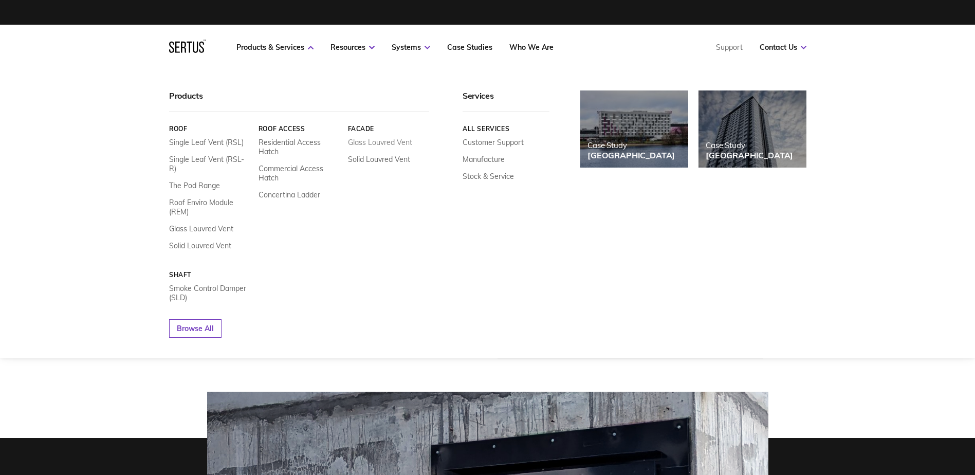
click at [382, 142] on link "Glass Louvred Vent" at bounding box center [379, 142] width 64 height 9
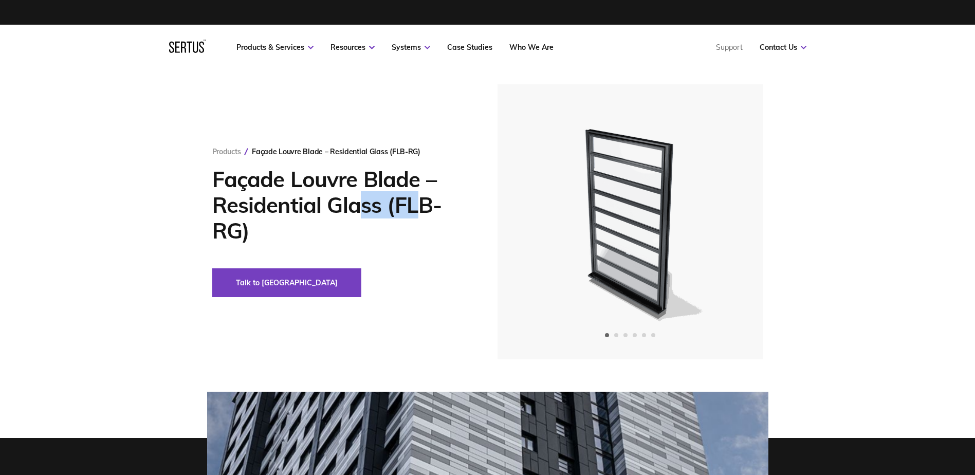
drag, startPoint x: 358, startPoint y: 212, endPoint x: 418, endPoint y: 216, distance: 59.7
click at [418, 216] on h1 "Façade Louvre Blade – Residential Glass (FLB-RG)" at bounding box center [339, 204] width 254 height 77
drag, startPoint x: 397, startPoint y: 212, endPoint x: 456, endPoint y: 217, distance: 58.8
click at [456, 217] on h1 "Façade Louvre Blade – Residential Glass (FLB-RG)" at bounding box center [339, 204] width 254 height 77
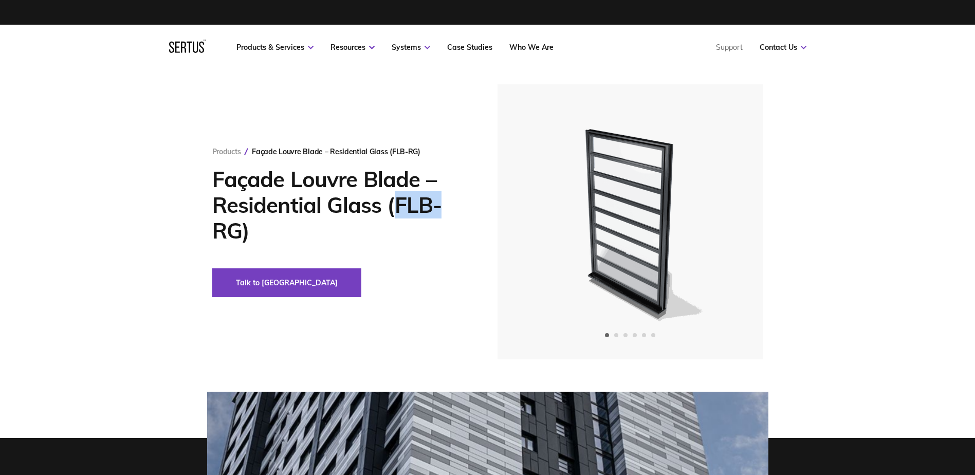
drag, startPoint x: 456, startPoint y: 217, endPoint x: 434, endPoint y: 209, distance: 23.6
click at [456, 217] on h1 "Façade Louvre Blade – Residential Glass (FLB-RG)" at bounding box center [339, 204] width 254 height 77
drag, startPoint x: 394, startPoint y: 204, endPoint x: 464, endPoint y: 205, distance: 70.9
click at [464, 205] on h1 "Façade Louvre Blade – Residential Glass (FLB-RG)" at bounding box center [339, 204] width 254 height 77
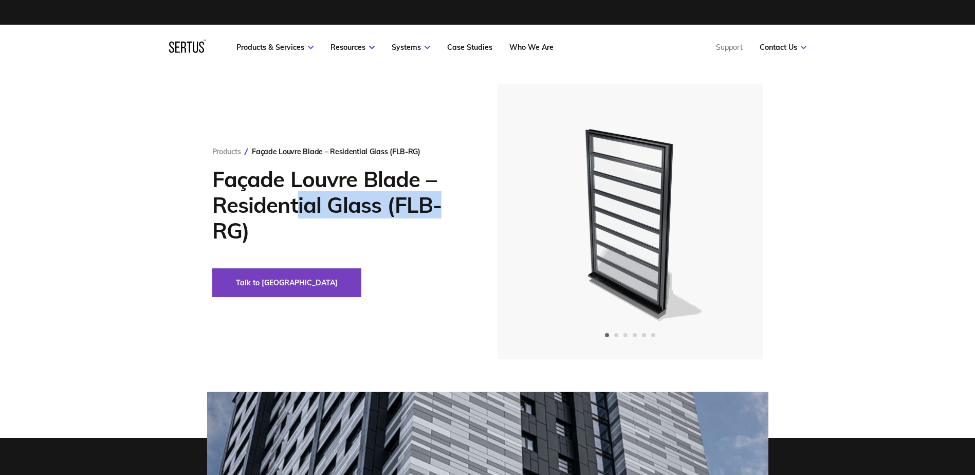
drag, startPoint x: 301, startPoint y: 199, endPoint x: 444, endPoint y: 216, distance: 144.8
click at [444, 216] on h1 "Façade Louvre Blade – Residential Glass (FLB-RG)" at bounding box center [339, 204] width 254 height 77
click at [727, 220] on icon "Next slide" at bounding box center [726, 222] width 7 height 6
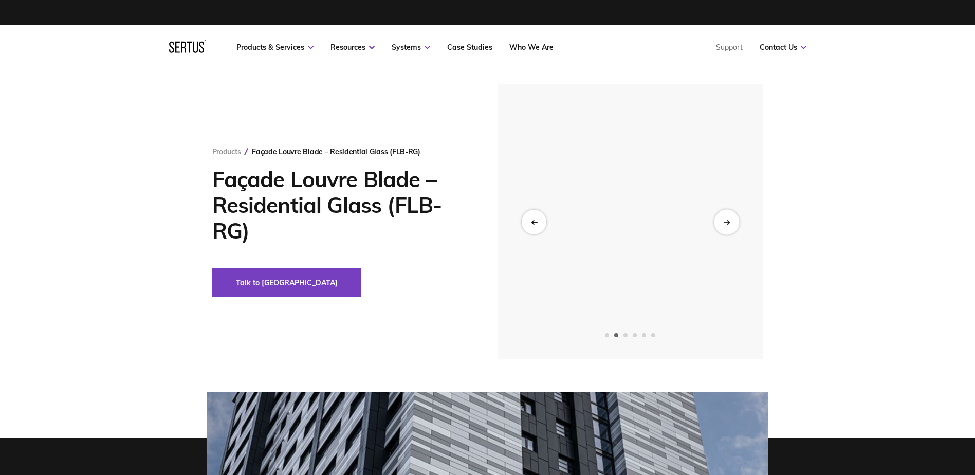
click at [727, 220] on icon "Next slide" at bounding box center [727, 221] width 2 height 4
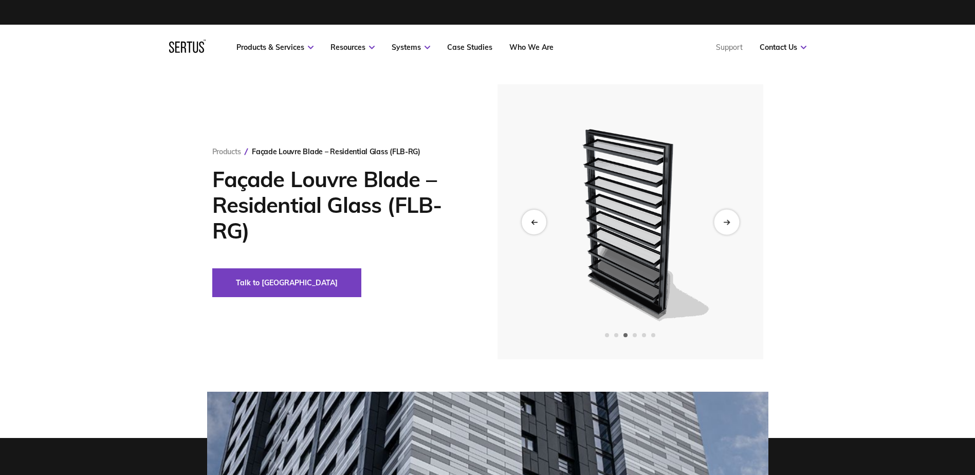
click at [727, 220] on icon "Next slide" at bounding box center [727, 221] width 2 height 4
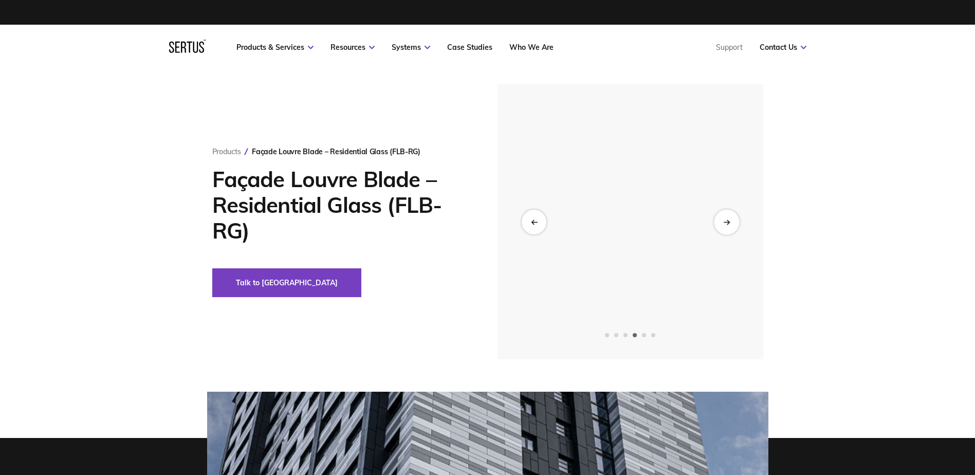
click at [727, 220] on icon "Next slide" at bounding box center [727, 221] width 2 height 4
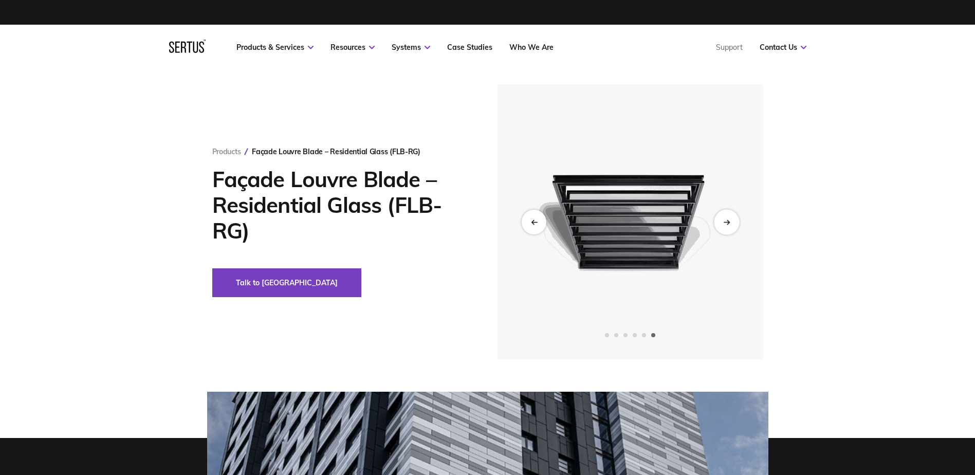
click at [727, 220] on icon "Next slide" at bounding box center [727, 221] width 2 height 4
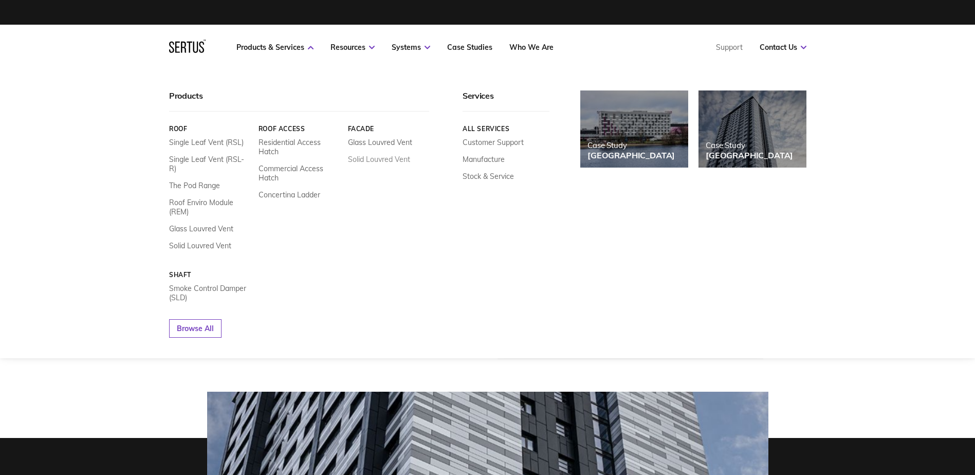
click at [388, 156] on link "Solid Louvred Vent" at bounding box center [378, 159] width 62 height 9
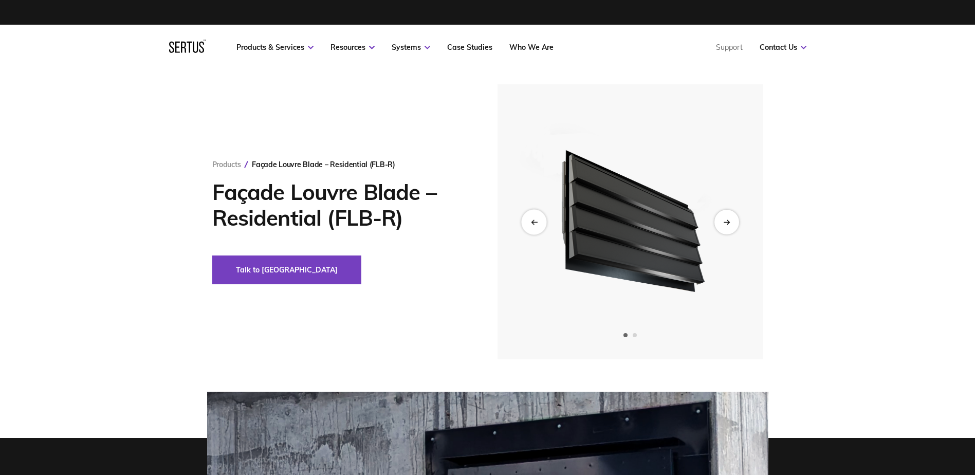
click at [531, 223] on icon "Previous slide" at bounding box center [533, 222] width 7 height 6
click at [720, 219] on div "Next slide" at bounding box center [726, 221] width 25 height 25
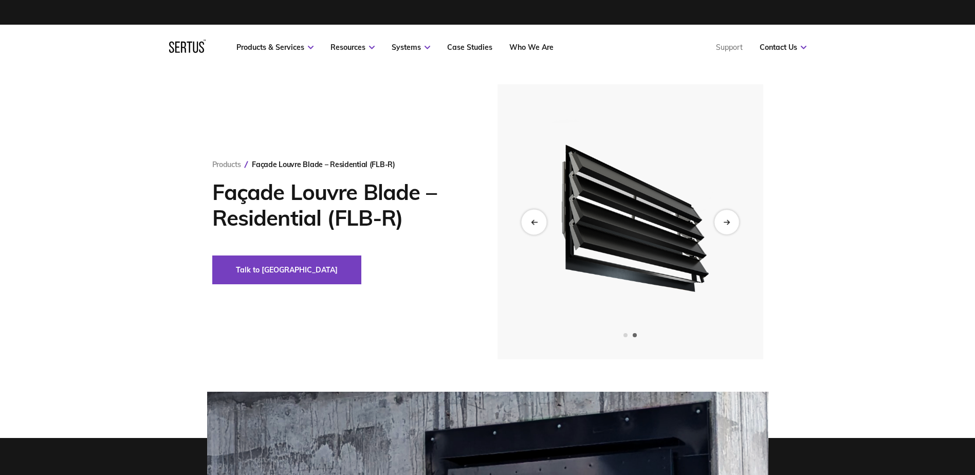
click at [534, 221] on icon "Previous slide" at bounding box center [533, 222] width 7 height 6
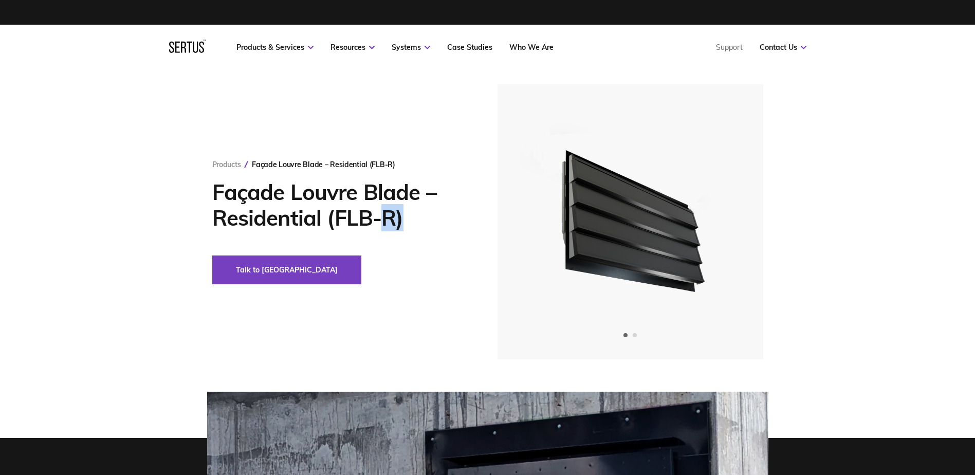
drag, startPoint x: 385, startPoint y: 218, endPoint x: 415, endPoint y: 219, distance: 29.3
click at [415, 219] on h1 "Façade Louvre Blade – Residential (FLB-R)" at bounding box center [339, 204] width 254 height 51
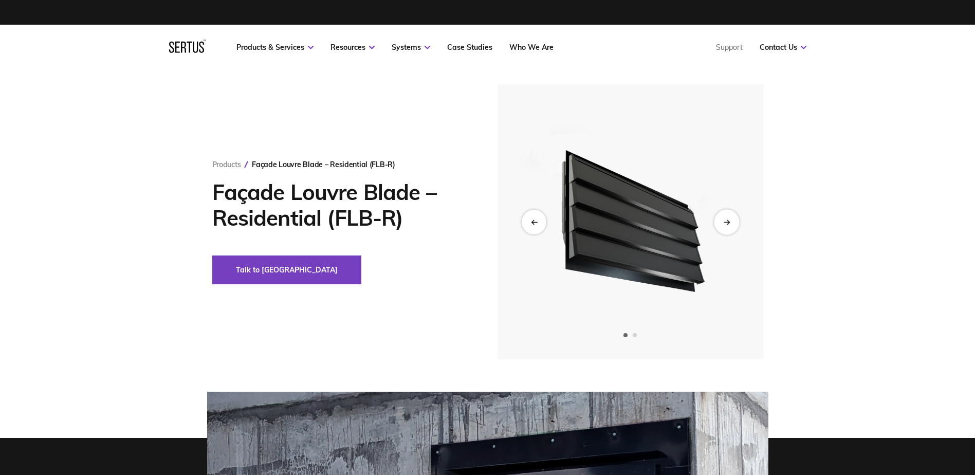
click at [717, 224] on div "Next slide" at bounding box center [726, 221] width 25 height 25
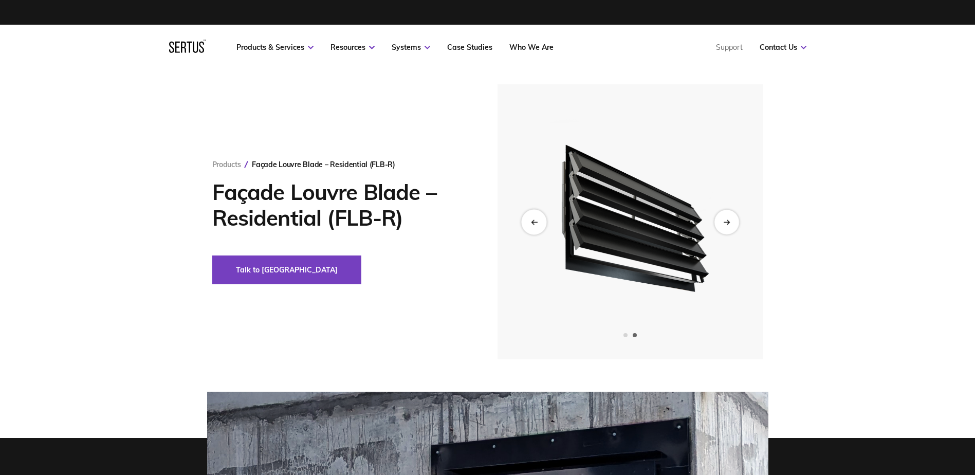
click at [535, 217] on div "Previous slide" at bounding box center [533, 221] width 25 height 25
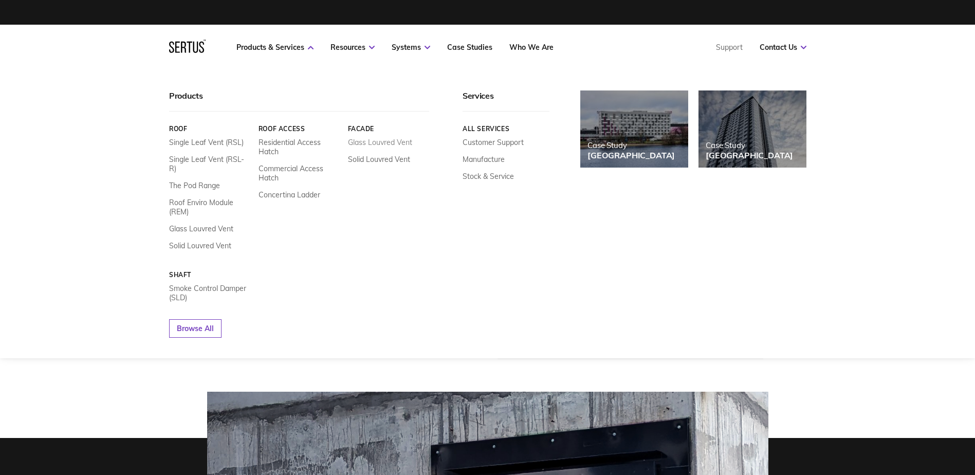
click at [371, 144] on link "Glass Louvred Vent" at bounding box center [379, 142] width 64 height 9
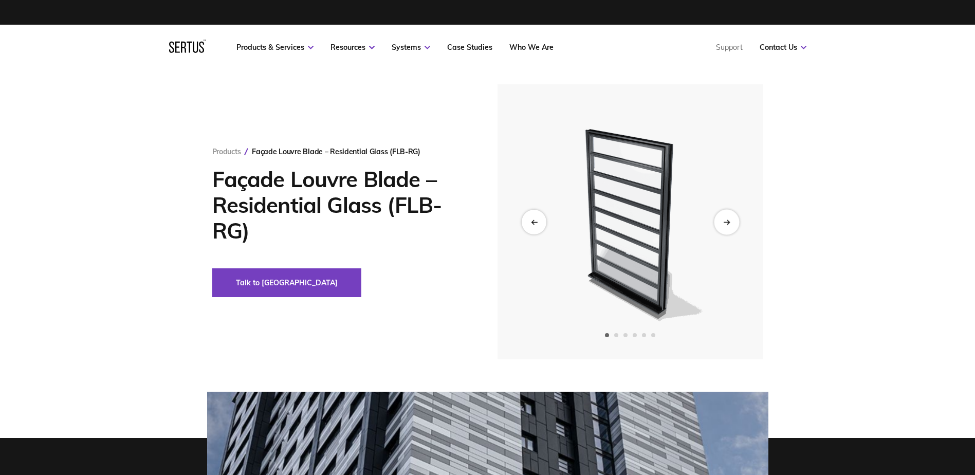
click at [721, 223] on div "Next slide" at bounding box center [726, 221] width 25 height 25
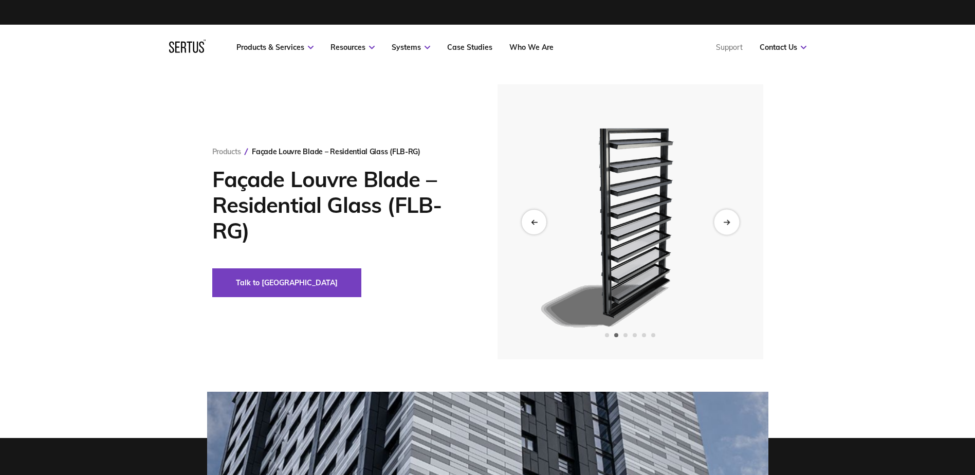
click at [727, 221] on icon "Next slide" at bounding box center [726, 222] width 7 height 6
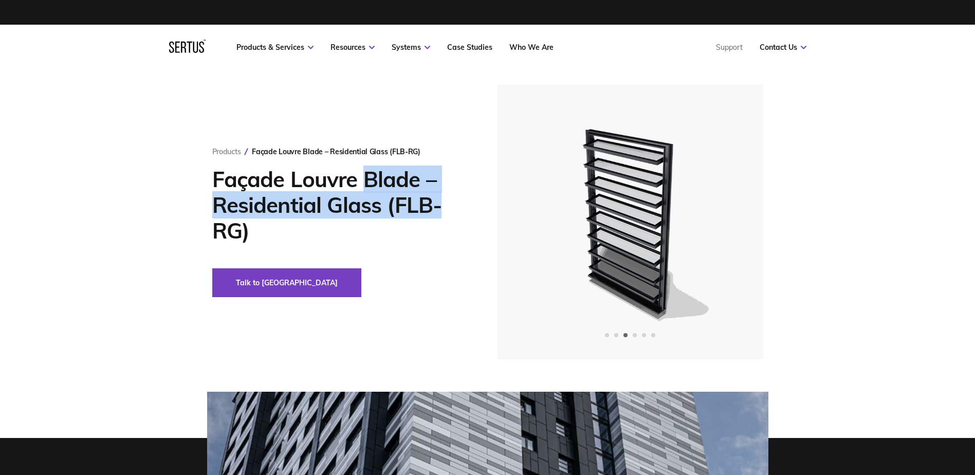
drag, startPoint x: 366, startPoint y: 181, endPoint x: 442, endPoint y: 202, distance: 78.9
click at [442, 202] on h1 "Façade Louvre Blade – Residential Glass (FLB-RG)" at bounding box center [339, 204] width 254 height 77
drag, startPoint x: 332, startPoint y: 228, endPoint x: 202, endPoint y: 183, distance: 138.1
click at [202, 183] on div "Products Façade Louvre Blade – Residential Glass (FLB-RG) Façade Louvre Blade –…" at bounding box center [487, 221] width 602 height 275
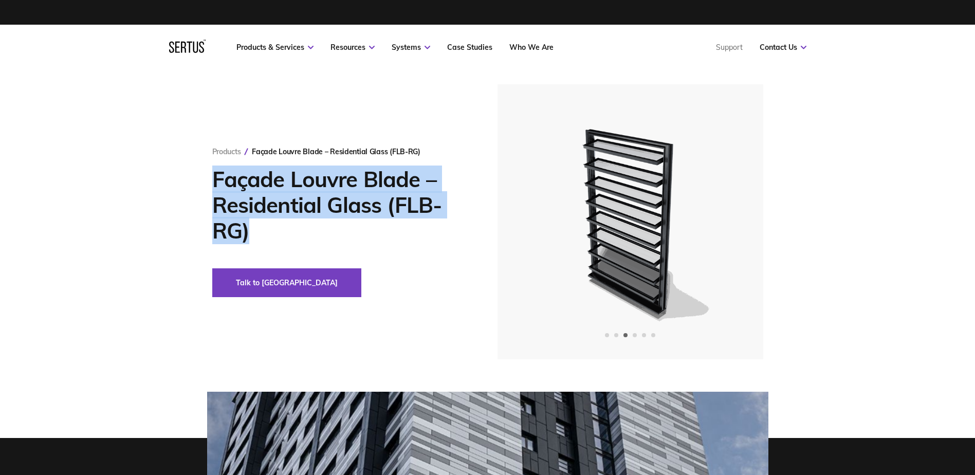
drag, startPoint x: 202, startPoint y: 183, endPoint x: 208, endPoint y: 182, distance: 5.7
click at [205, 183] on div "Products Façade Louvre Blade – Residential Glass (FLB-RG) Façade Louvre Blade –…" at bounding box center [487, 221] width 602 height 275
drag, startPoint x: 210, startPoint y: 182, endPoint x: 283, endPoint y: 239, distance: 92.6
click at [283, 239] on div "Products Façade Louvre Blade – Residential Glass (FLB-RG) Façade Louvre Blade –…" at bounding box center [487, 221] width 602 height 275
click at [283, 239] on h1 "Façade Louvre Blade – Residential Glass (FLB-RG)" at bounding box center [339, 204] width 254 height 77
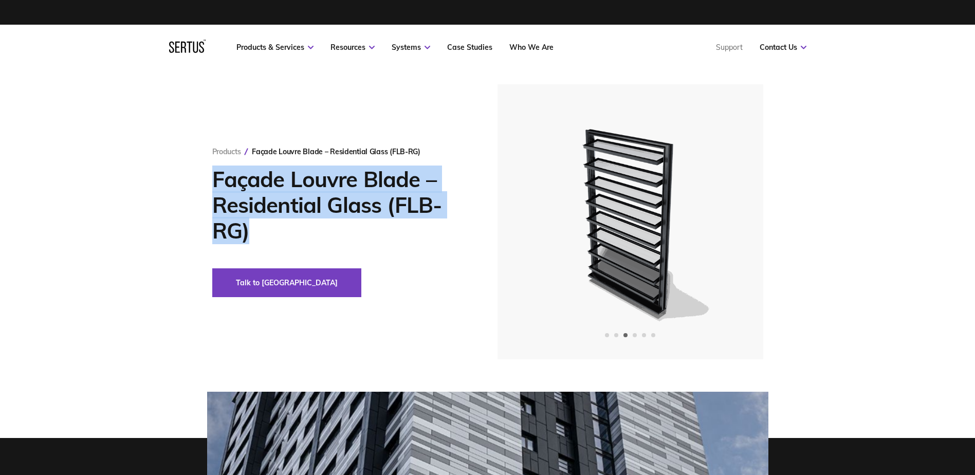
drag, startPoint x: 274, startPoint y: 237, endPoint x: 215, endPoint y: 188, distance: 77.4
click at [215, 188] on h1 "Façade Louvre Blade – Residential Glass (FLB-RG)" at bounding box center [339, 204] width 254 height 77
click at [215, 183] on h1 "Façade Louvre Blade – Residential Glass (FLB-RG)" at bounding box center [339, 204] width 254 height 77
drag, startPoint x: 215, startPoint y: 181, endPoint x: 418, endPoint y: 226, distance: 207.2
click at [418, 226] on h1 "Façade Louvre Blade – Residential Glass (FLB-RG)" at bounding box center [339, 204] width 254 height 77
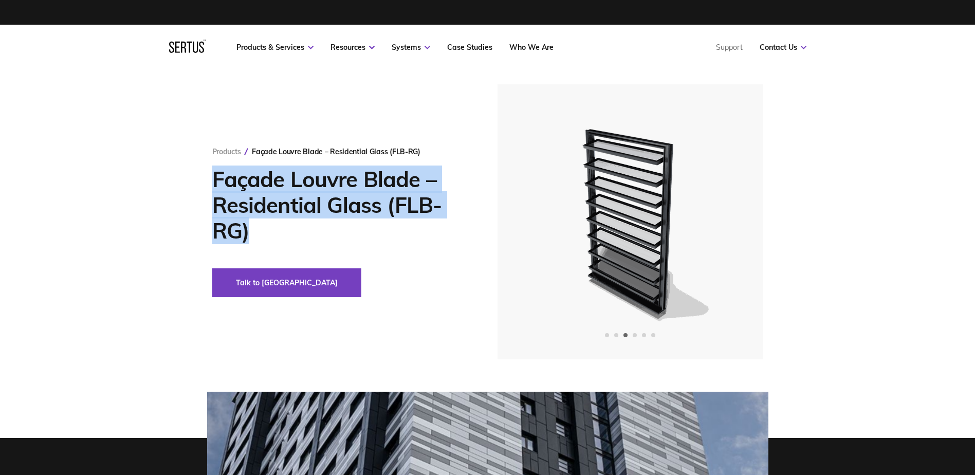
click at [418, 226] on h1 "Façade Louvre Blade – Residential Glass (FLB-RG)" at bounding box center [339, 204] width 254 height 77
drag, startPoint x: 377, startPoint y: 227, endPoint x: 210, endPoint y: 175, distance: 174.8
click at [210, 175] on div "Products Façade Louvre Blade – Residential Glass (FLB-RG) Façade Louvre Blade –…" at bounding box center [487, 221] width 602 height 275
drag, startPoint x: 215, startPoint y: 180, endPoint x: 302, endPoint y: 236, distance: 103.5
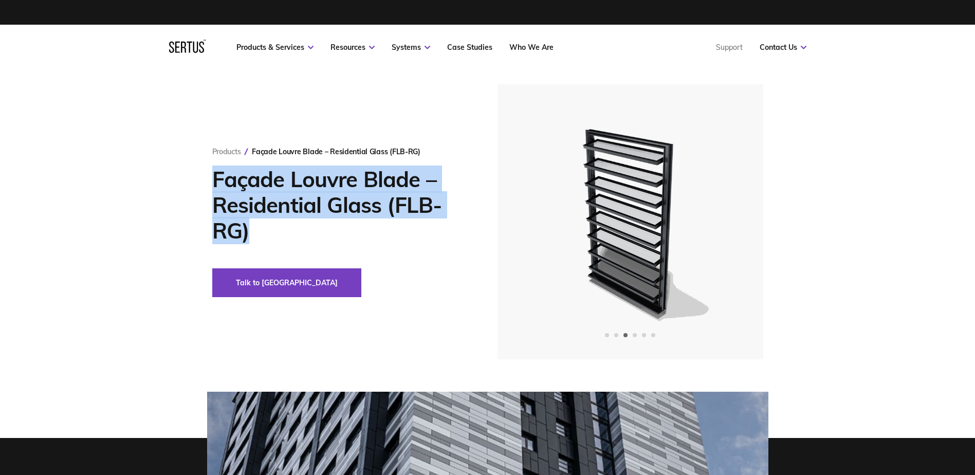
click at [302, 236] on h1 "Façade Louvre Blade – Residential Glass (FLB-RG)" at bounding box center [339, 204] width 254 height 77
drag, startPoint x: 290, startPoint y: 233, endPoint x: 196, endPoint y: 181, distance: 107.2
click at [196, 181] on div "Products Façade Louvre Blade – Residential Glass (FLB-RG) Façade Louvre Blade –…" at bounding box center [487, 221] width 602 height 275
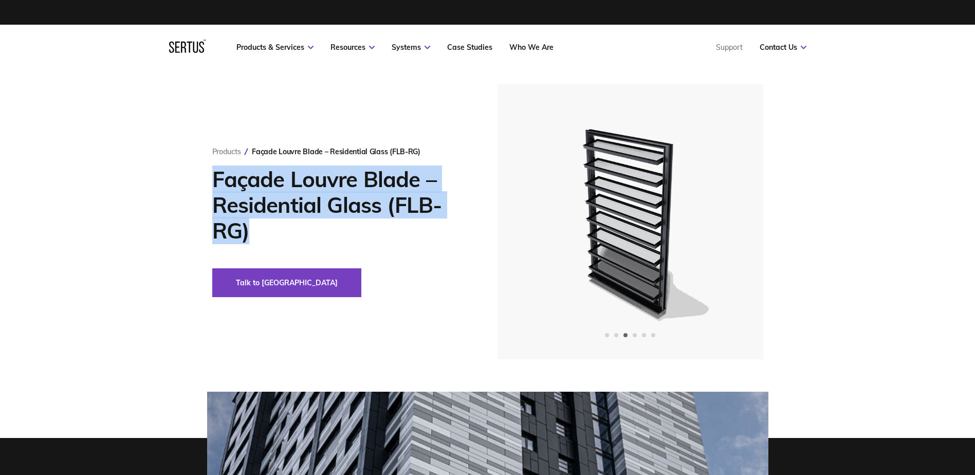
drag, startPoint x: 213, startPoint y: 180, endPoint x: 298, endPoint y: 237, distance: 102.9
click at [298, 237] on h1 "Façade Louvre Blade – Residential Glass (FLB-RG)" at bounding box center [339, 204] width 254 height 77
drag, startPoint x: 276, startPoint y: 233, endPoint x: 196, endPoint y: 174, distance: 99.2
click at [196, 174] on div "Products Façade Louvre Blade – Residential Glass (FLB-RG) Façade Louvre Blade –…" at bounding box center [487, 221] width 602 height 275
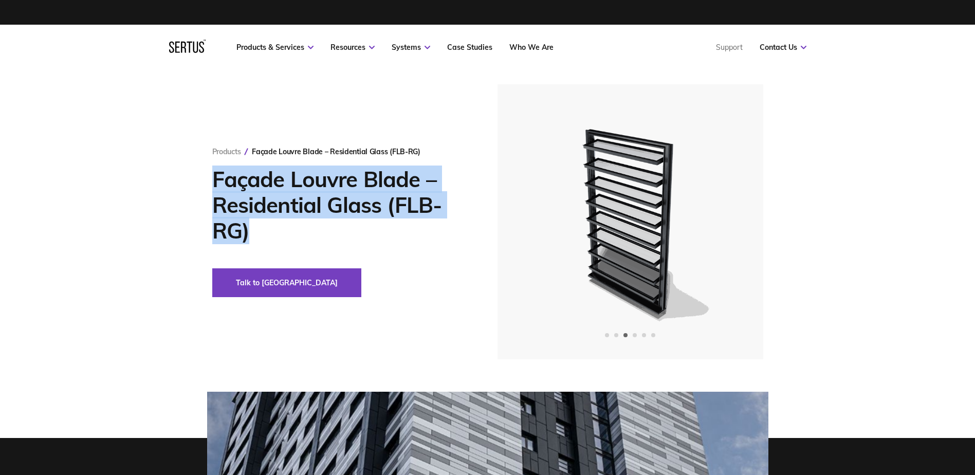
click at [196, 174] on div "Products Façade Louvre Blade – Residential Glass (FLB-RG) Façade Louvre Blade –…" at bounding box center [487, 221] width 602 height 275
drag, startPoint x: 208, startPoint y: 180, endPoint x: 318, endPoint y: 234, distance: 123.1
click at [318, 234] on div "Products Façade Louvre Blade – Residential Glass (FLB-RG) Façade Louvre Blade –…" at bounding box center [487, 221] width 602 height 275
click at [318, 234] on h1 "Façade Louvre Blade – Residential Glass (FLB-RG)" at bounding box center [339, 204] width 254 height 77
drag, startPoint x: 308, startPoint y: 234, endPoint x: 209, endPoint y: 184, distance: 111.4
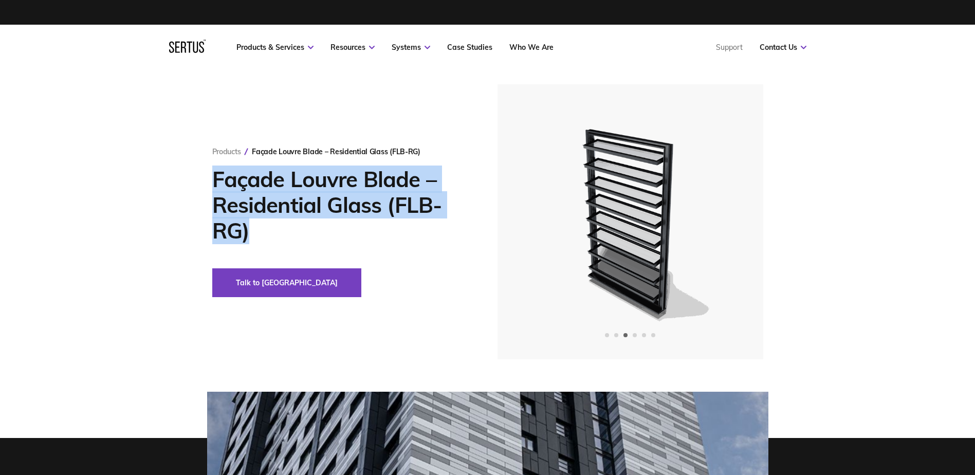
click at [209, 184] on div "Products Façade Louvre Blade – Residential Glass (FLB-RG) Façade Louvre Blade –…" at bounding box center [487, 221] width 602 height 275
click at [209, 183] on div "Products Façade Louvre Blade – Residential Glass (FLB-RG) Façade Louvre Blade –…" at bounding box center [487, 221] width 602 height 275
click at [214, 181] on h1 "Façade Louvre Blade – Residential Glass (FLB-RG)" at bounding box center [339, 204] width 254 height 77
drag, startPoint x: 214, startPoint y: 179, endPoint x: 281, endPoint y: 234, distance: 86.5
click at [281, 234] on h1 "Façade Louvre Blade – Residential Glass (FLB-RG)" at bounding box center [339, 204] width 254 height 77
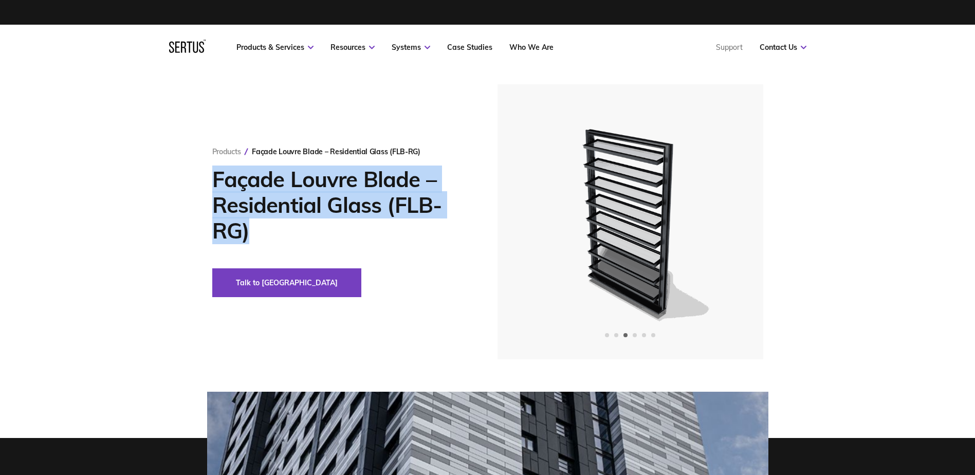
click at [281, 234] on h1 "Façade Louvre Blade – Residential Glass (FLB-RG)" at bounding box center [339, 204] width 254 height 77
drag, startPoint x: 276, startPoint y: 233, endPoint x: 209, endPoint y: 185, distance: 82.5
click at [209, 185] on div "Products Façade Louvre Blade – Residential Glass (FLB-RG) Façade Louvre Blade –…" at bounding box center [487, 221] width 602 height 275
click at [212, 184] on h1 "Façade Louvre Blade – Residential Glass (FLB-RG)" at bounding box center [339, 204] width 254 height 77
drag, startPoint x: 216, startPoint y: 177, endPoint x: 263, endPoint y: 231, distance: 71.8
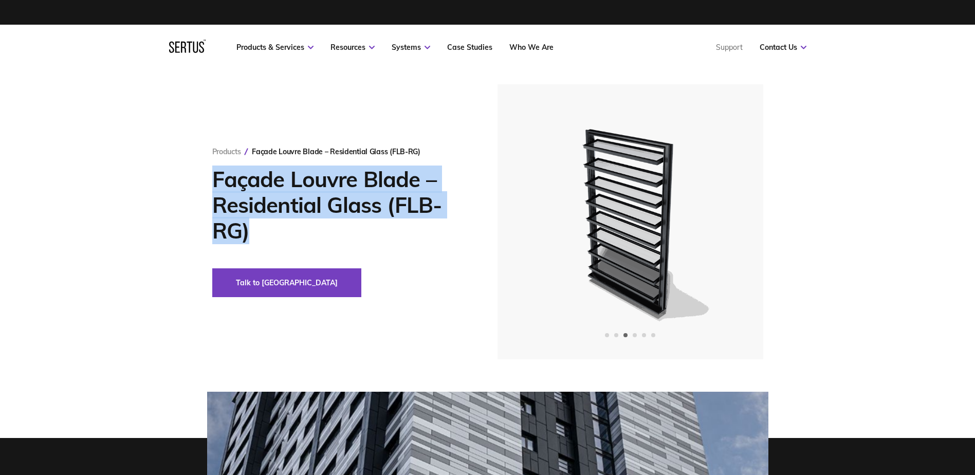
click at [263, 231] on h1 "Façade Louvre Blade – Residential Glass (FLB-RG)" at bounding box center [339, 204] width 254 height 77
drag, startPoint x: 260, startPoint y: 232, endPoint x: 212, endPoint y: 183, distance: 69.4
click at [212, 183] on h1 "Façade Louvre Blade – Residential Glass (FLB-RG)" at bounding box center [339, 204] width 254 height 77
click at [214, 184] on h1 "Façade Louvre Blade – Residential Glass (FLB-RG)" at bounding box center [339, 204] width 254 height 77
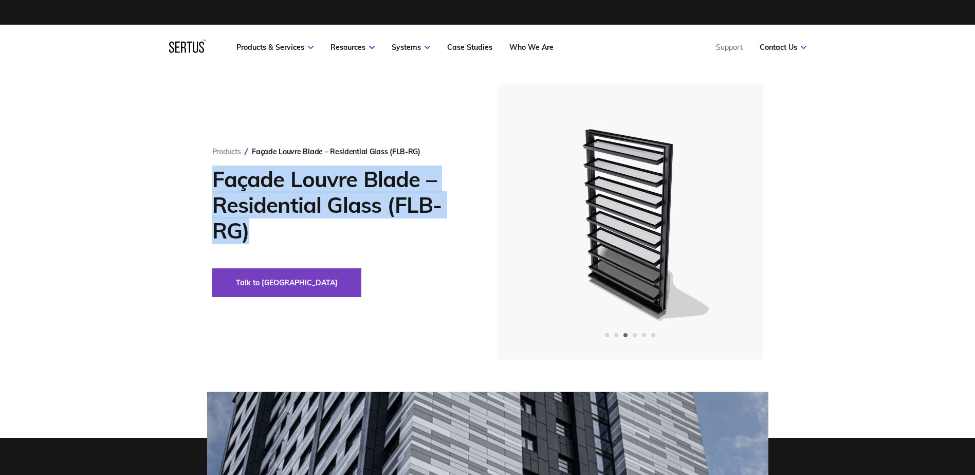
drag, startPoint x: 214, startPoint y: 181, endPoint x: 279, endPoint y: 243, distance: 90.1
click at [279, 243] on h1 "Façade Louvre Blade – Residential Glass (FLB-RG)" at bounding box center [339, 204] width 254 height 77
drag, startPoint x: 277, startPoint y: 237, endPoint x: 209, endPoint y: 185, distance: 86.2
click at [209, 185] on div "Products Façade Louvre Blade – Residential Glass (FLB-RG) Façade Louvre Blade –…" at bounding box center [487, 221] width 602 height 275
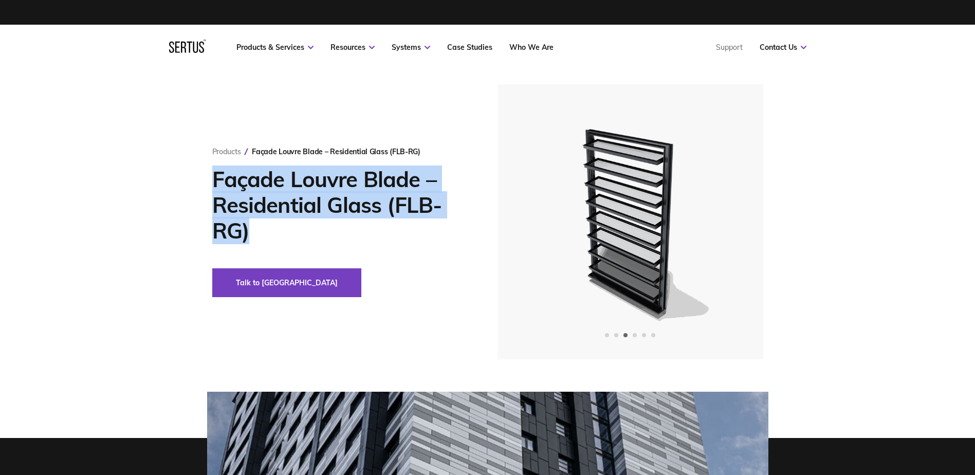
click at [209, 185] on div "Products Façade Louvre Blade – Residential Glass (FLB-RG) Façade Louvre Blade –…" at bounding box center [487, 221] width 602 height 275
drag, startPoint x: 213, startPoint y: 184, endPoint x: 285, endPoint y: 244, distance: 92.7
click at [285, 244] on div "Products Façade Louvre Blade – Residential Glass (FLB-RG) Façade Louvre Blade –…" at bounding box center [354, 222] width 285 height 150
click at [284, 245] on div "Products Façade Louvre Blade – Residential Glass (FLB-RG) Façade Louvre Blade –…" at bounding box center [354, 222] width 285 height 150
